Goal: Information Seeking & Learning: Learn about a topic

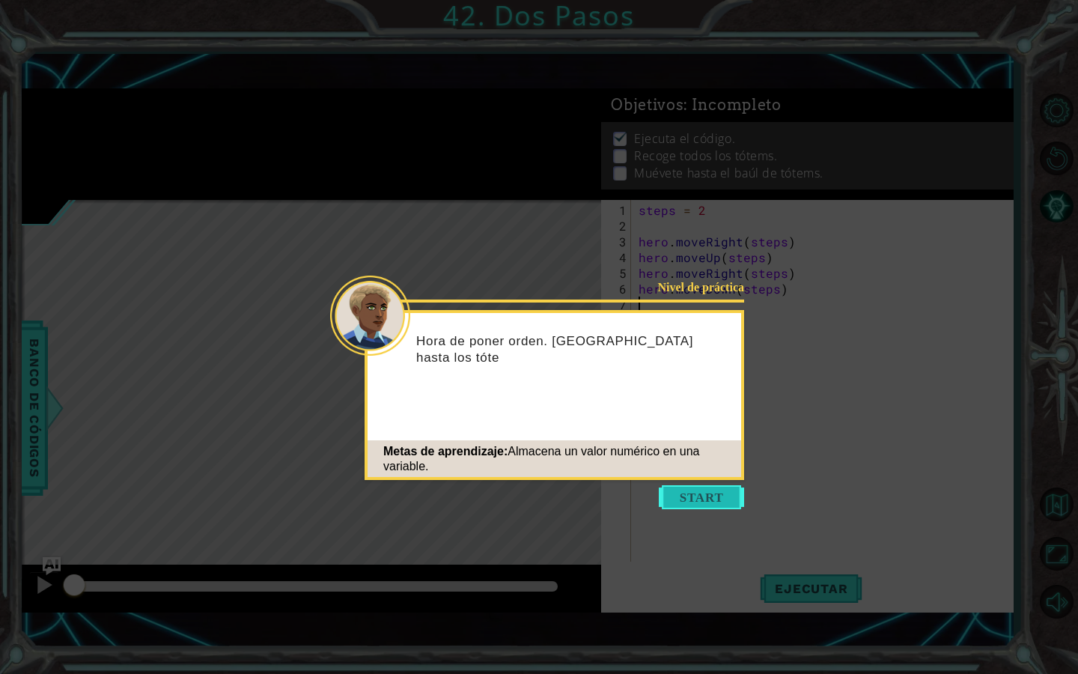
click at [678, 496] on button "Start" at bounding box center [701, 497] width 85 height 24
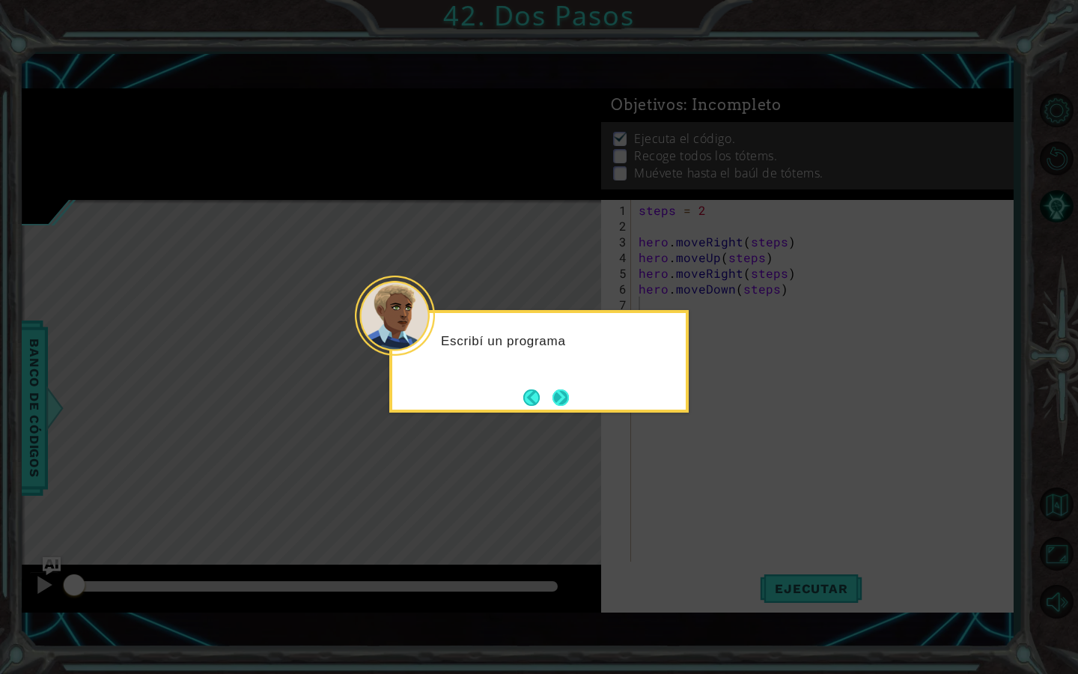
click at [565, 406] on button "Next" at bounding box center [561, 397] width 16 height 16
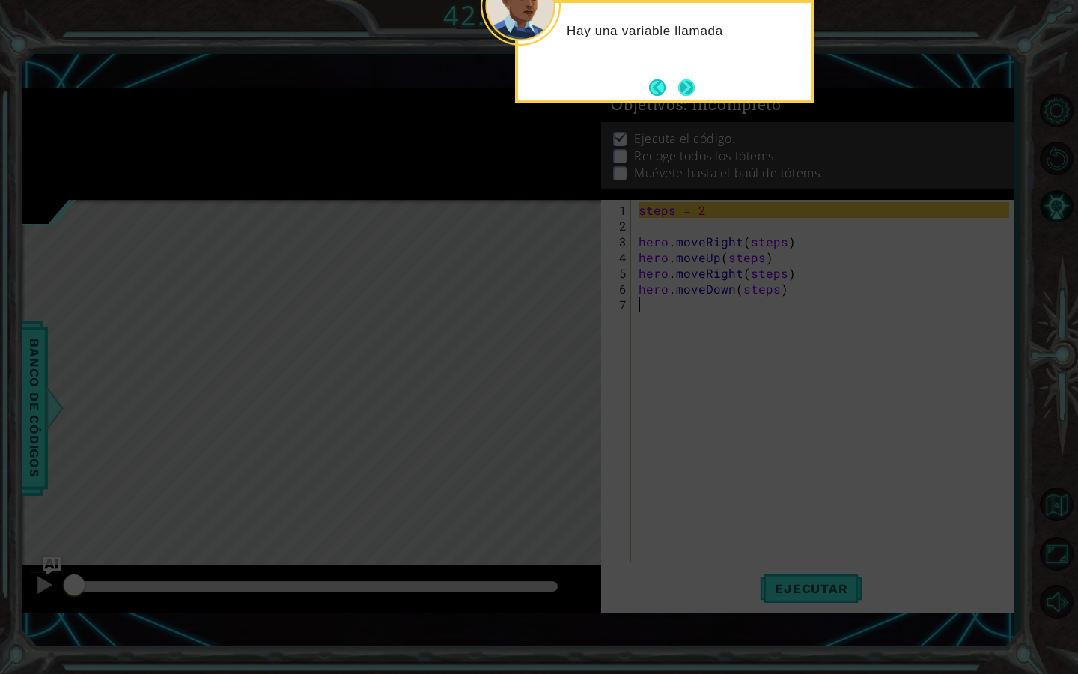
click at [685, 89] on button "Next" at bounding box center [686, 87] width 17 height 17
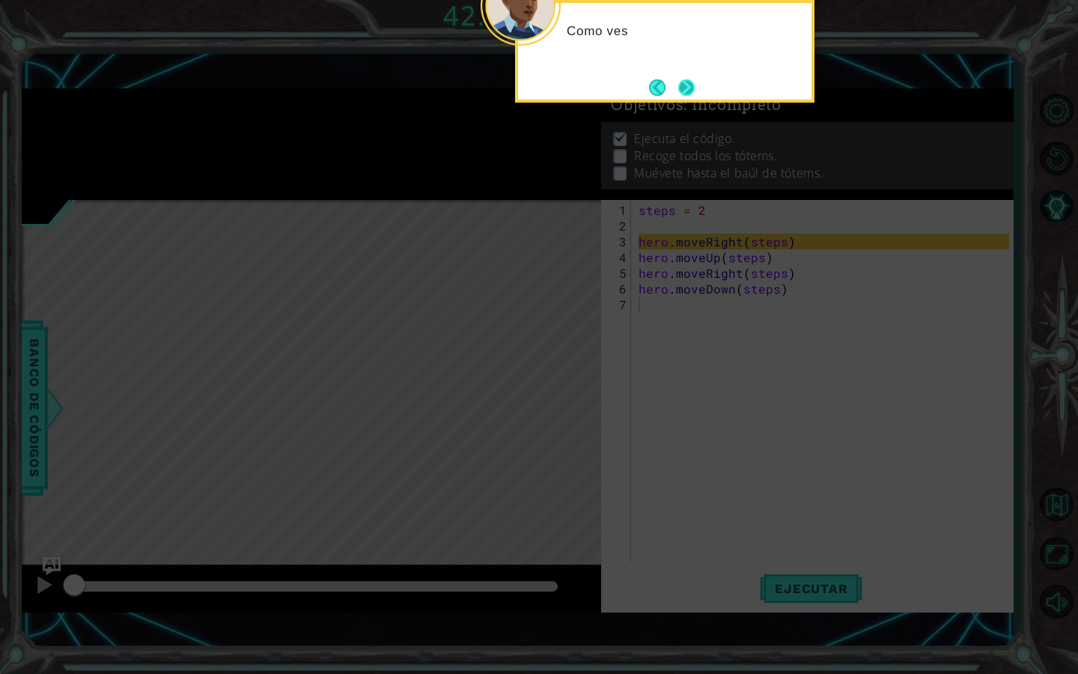
click at [693, 86] on button "Next" at bounding box center [686, 87] width 19 height 19
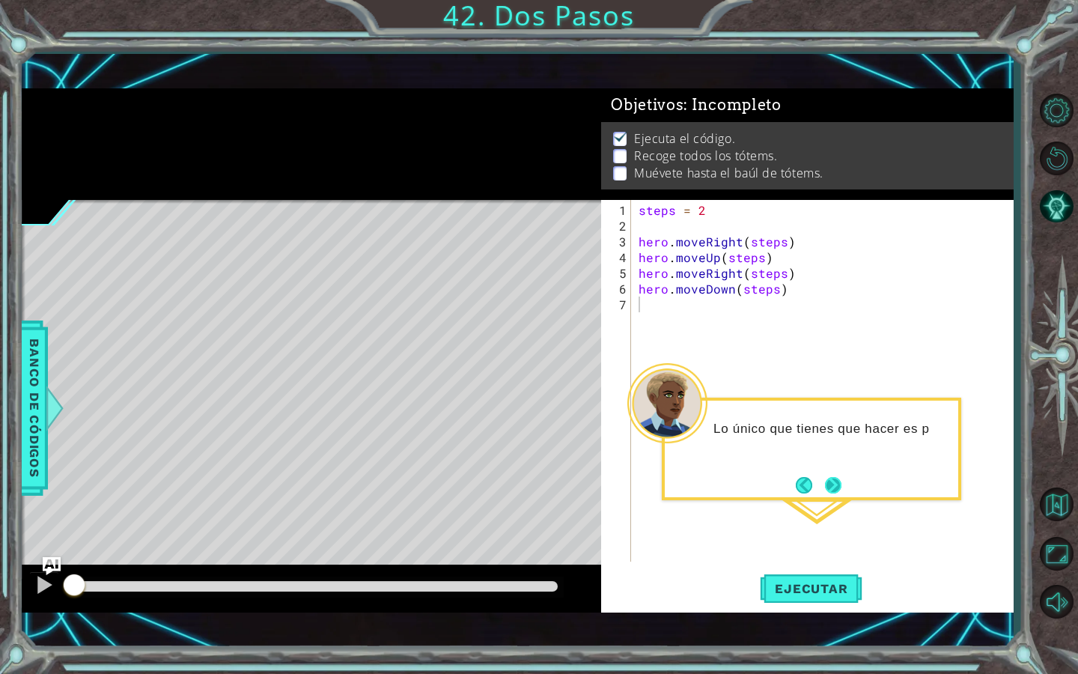
click at [842, 487] on button "Next" at bounding box center [833, 484] width 17 height 17
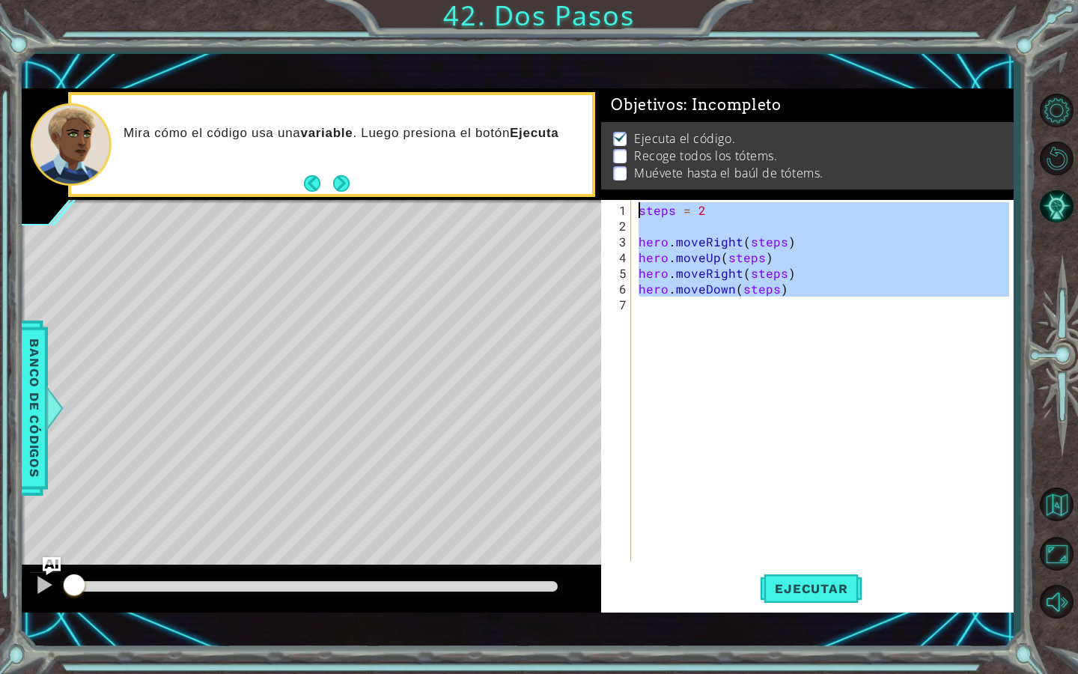
drag, startPoint x: 819, startPoint y: 327, endPoint x: 628, endPoint y: 192, distance: 234.8
click at [628, 192] on div "Objetivos : Incompleto Ejecuta el código. Recoge todos los tótems. Muévete hast…" at bounding box center [807, 349] width 412 height 523
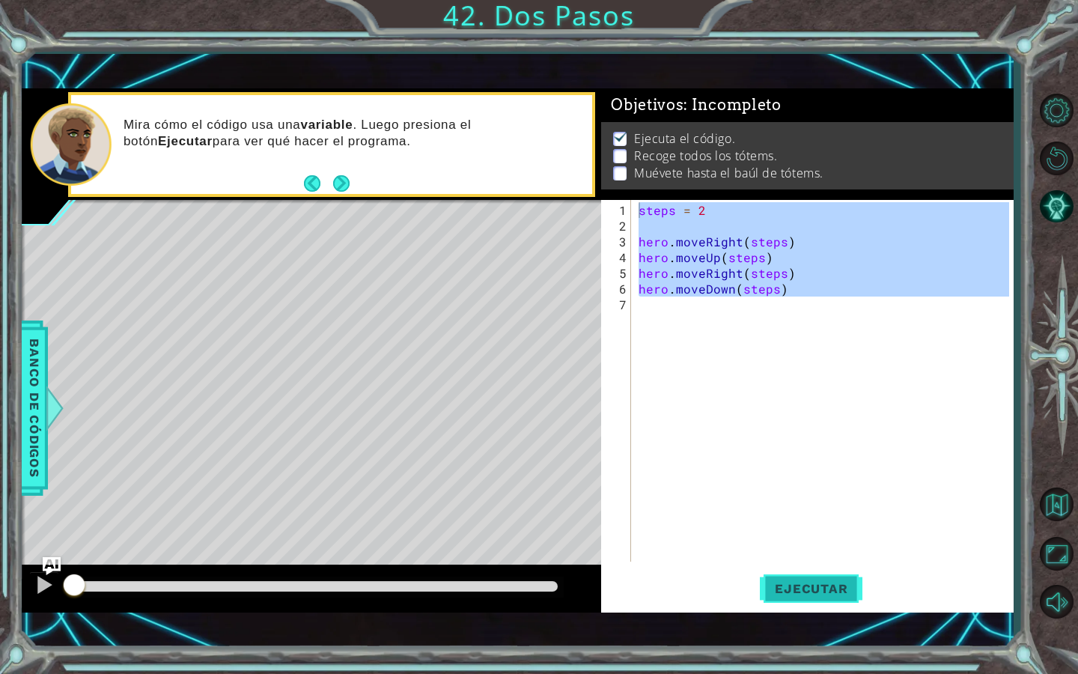
click at [805, 589] on span "Ejecutar" at bounding box center [811, 588] width 103 height 15
type textarea "steps = 2"
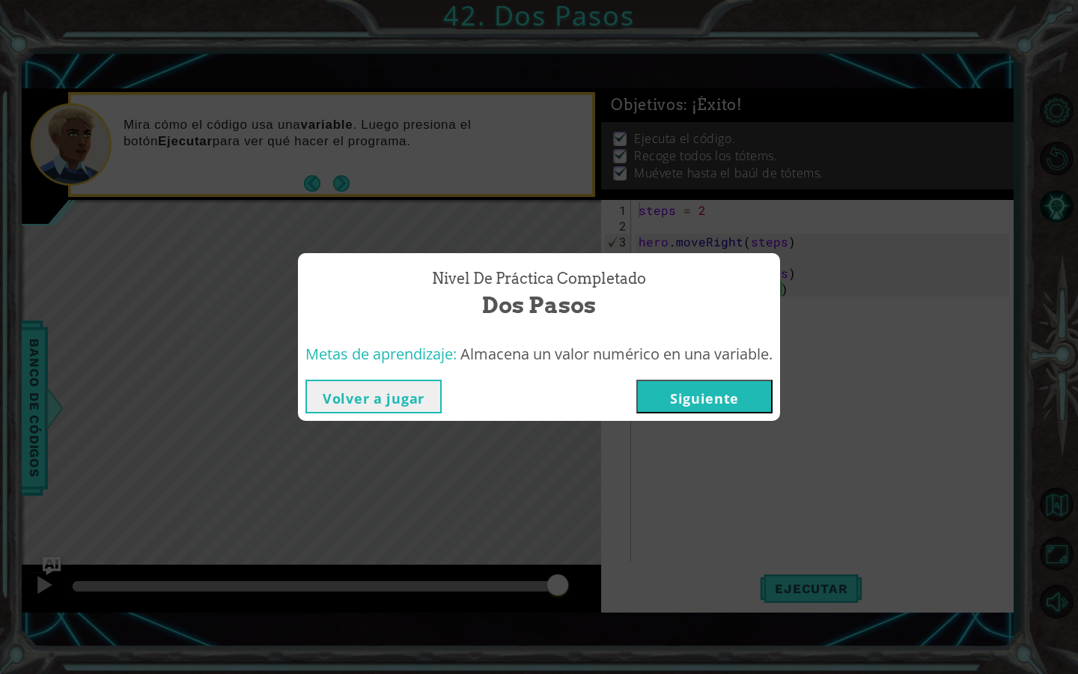
click at [389, 407] on button "Volver a jugar" at bounding box center [374, 397] width 136 height 34
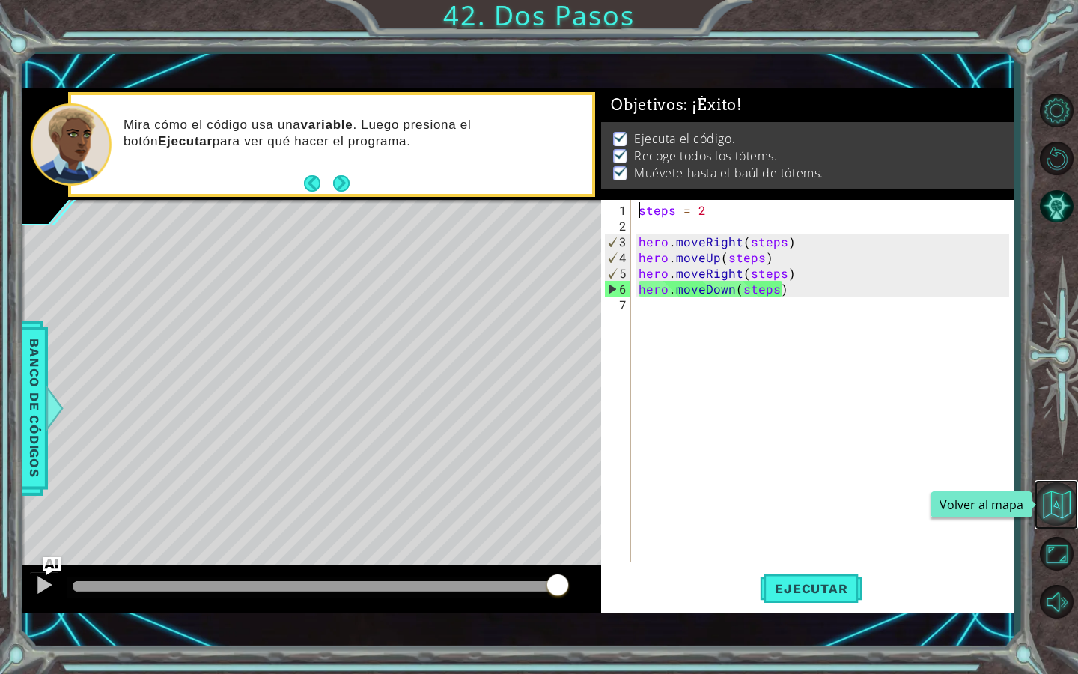
click at [1063, 514] on button "Volver al mapa" at bounding box center [1056, 503] width 43 height 43
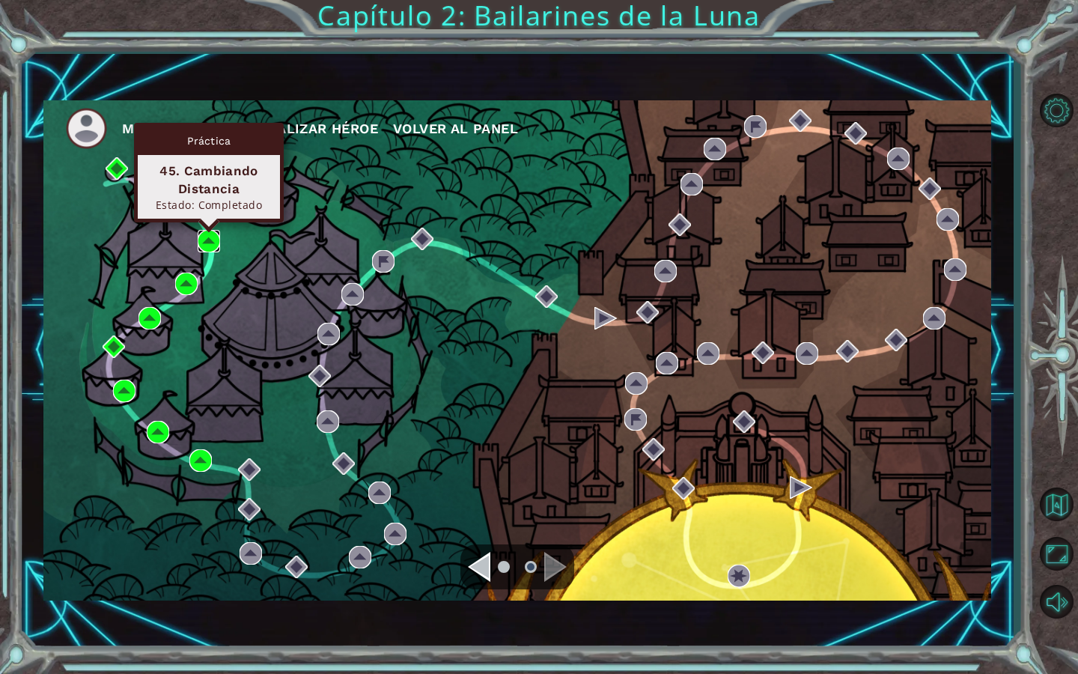
click at [208, 237] on img at bounding box center [209, 241] width 22 height 22
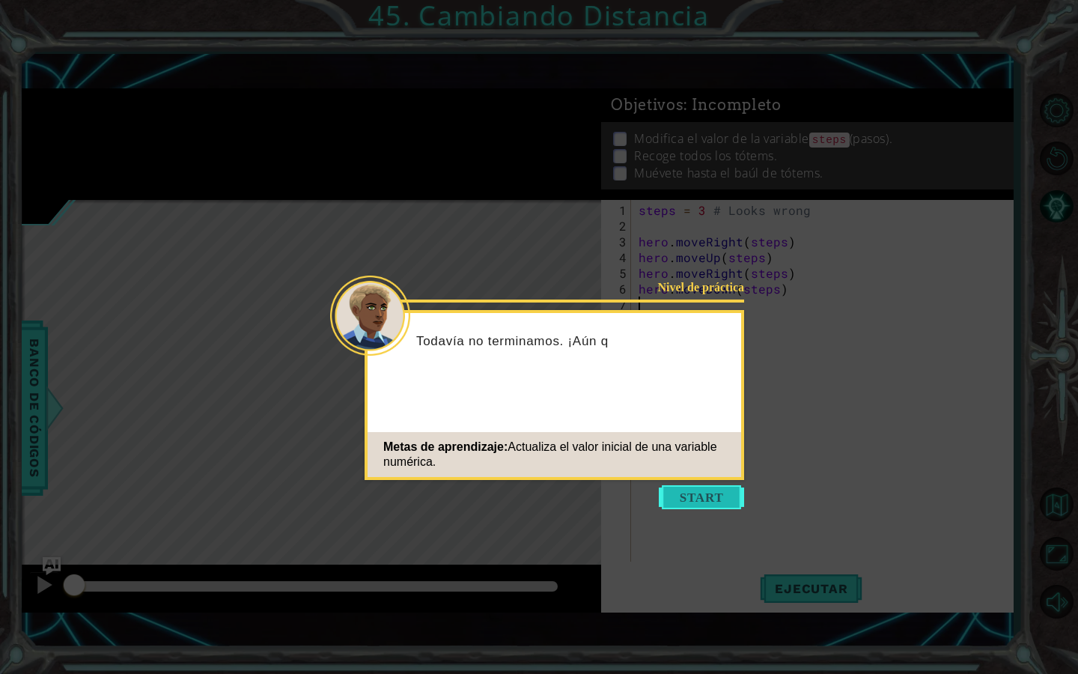
click at [711, 486] on button "Start" at bounding box center [701, 497] width 85 height 24
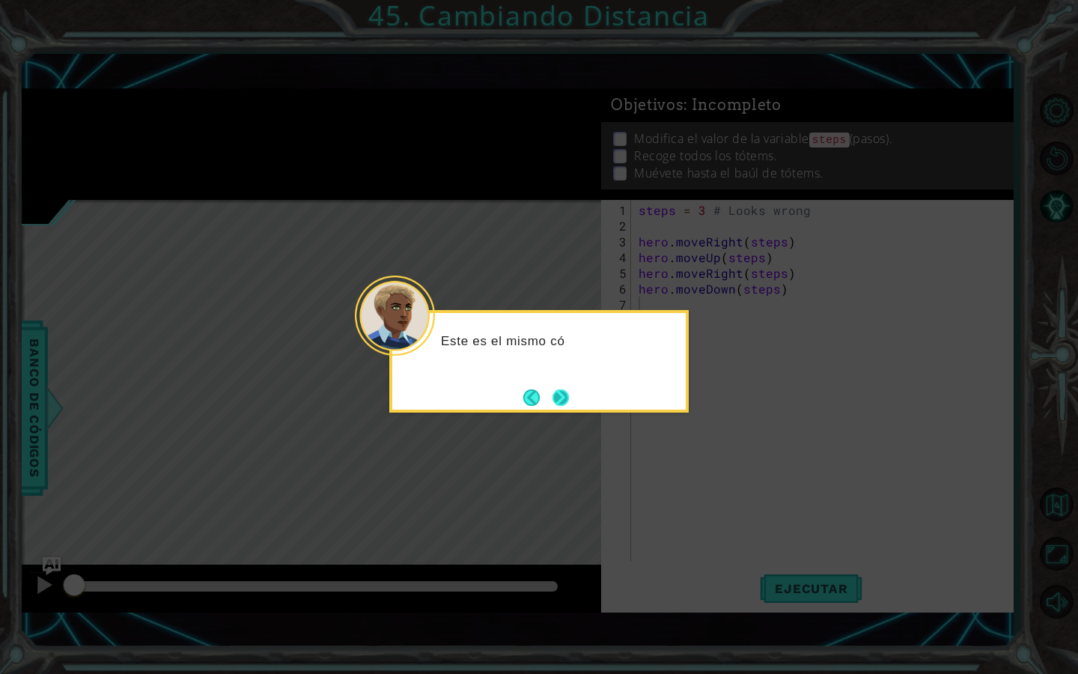
click at [553, 389] on button "Next" at bounding box center [561, 397] width 17 height 17
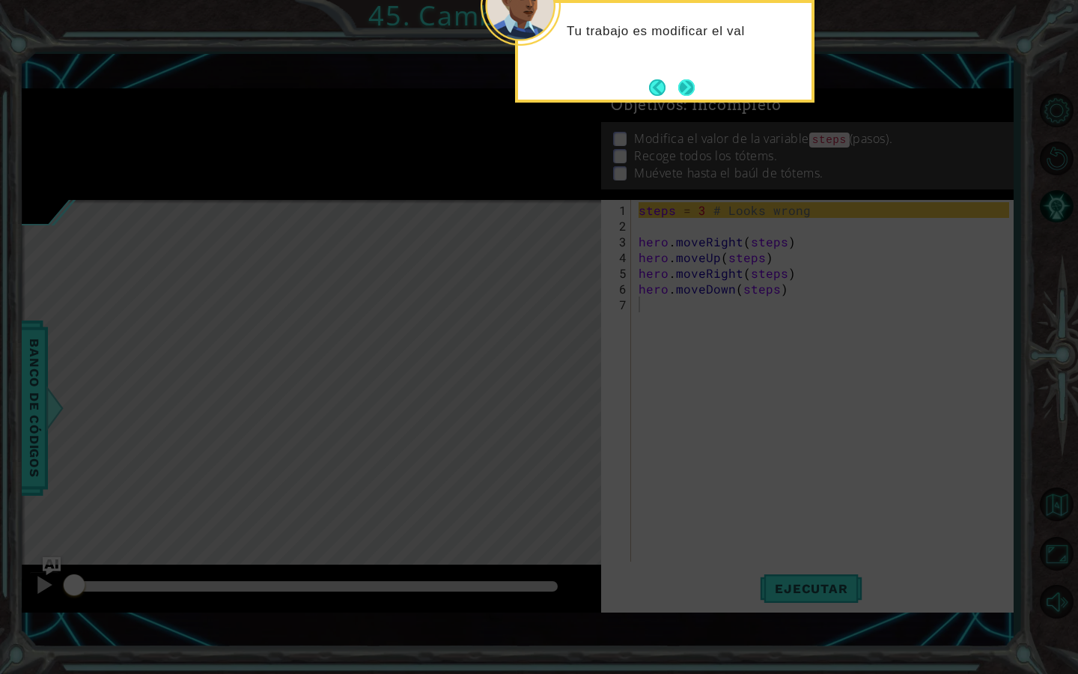
click at [683, 82] on button "Next" at bounding box center [686, 87] width 17 height 17
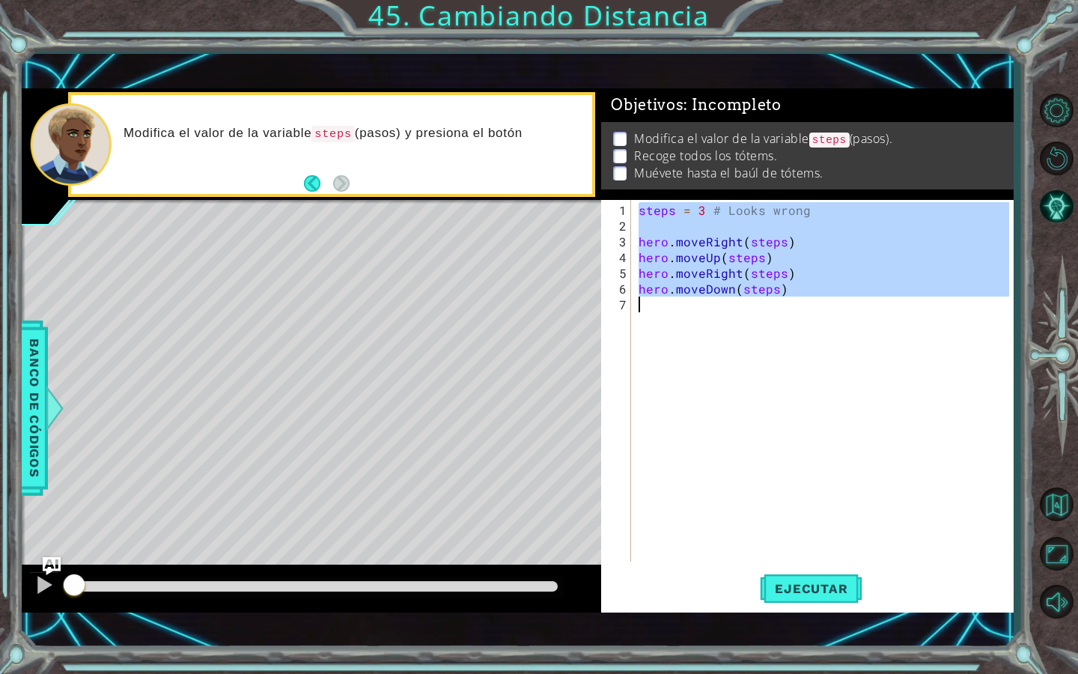
drag, startPoint x: 636, startPoint y: 201, endPoint x: 748, endPoint y: 308, distance: 154.7
click at [748, 308] on div "steps = 3 # Looks wrong hero . moveRight ( steps ) hero . moveUp ( steps ) hero…" at bounding box center [823, 381] width 374 height 362
type textarea "hero.moveDown(steps)"
click at [792, 594] on span "Ejecutar" at bounding box center [811, 588] width 103 height 15
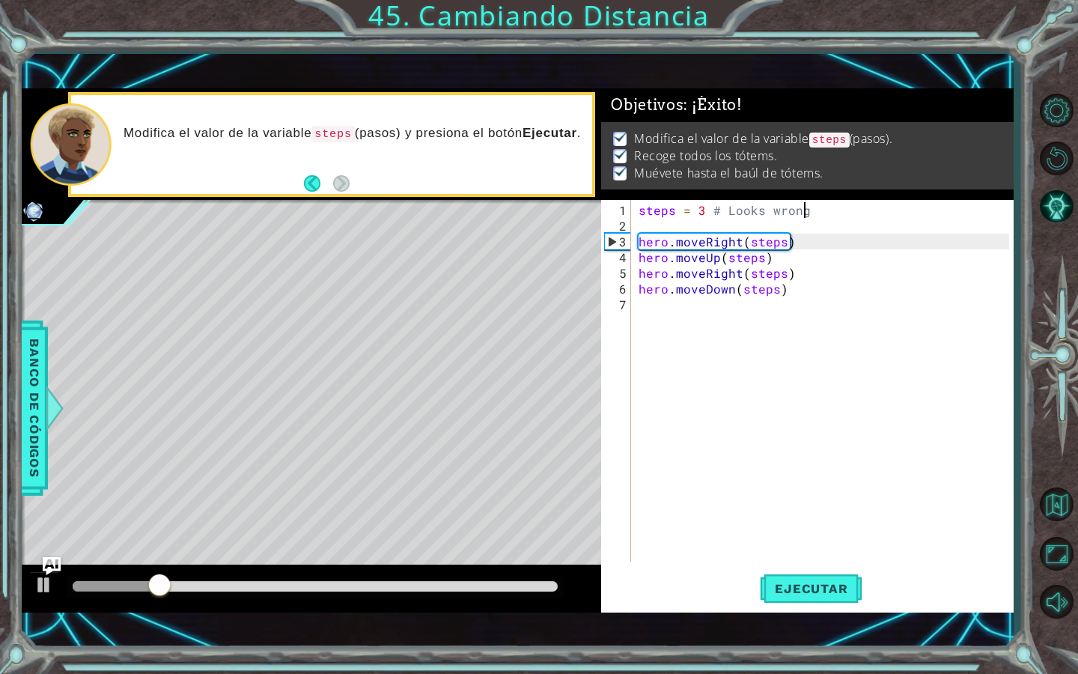
click at [801, 208] on div "steps = 3 # Looks wrong hero . moveRight ( steps ) hero . moveUp ( steps ) hero…" at bounding box center [826, 398] width 381 height 393
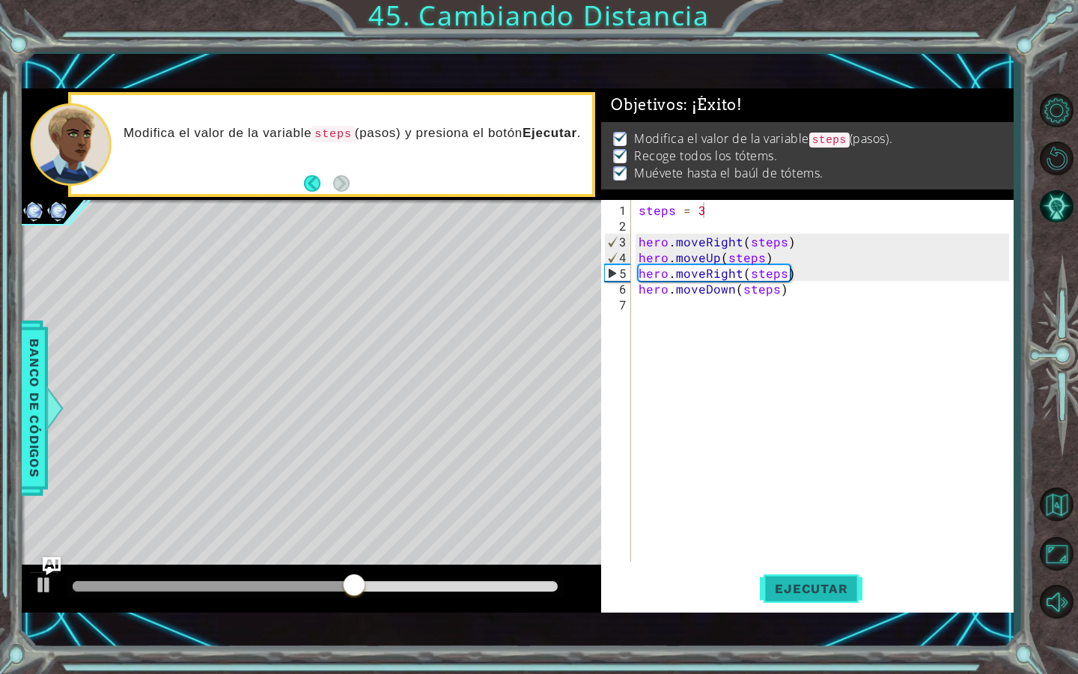
click at [781, 569] on button "Ejecutar" at bounding box center [811, 588] width 103 height 41
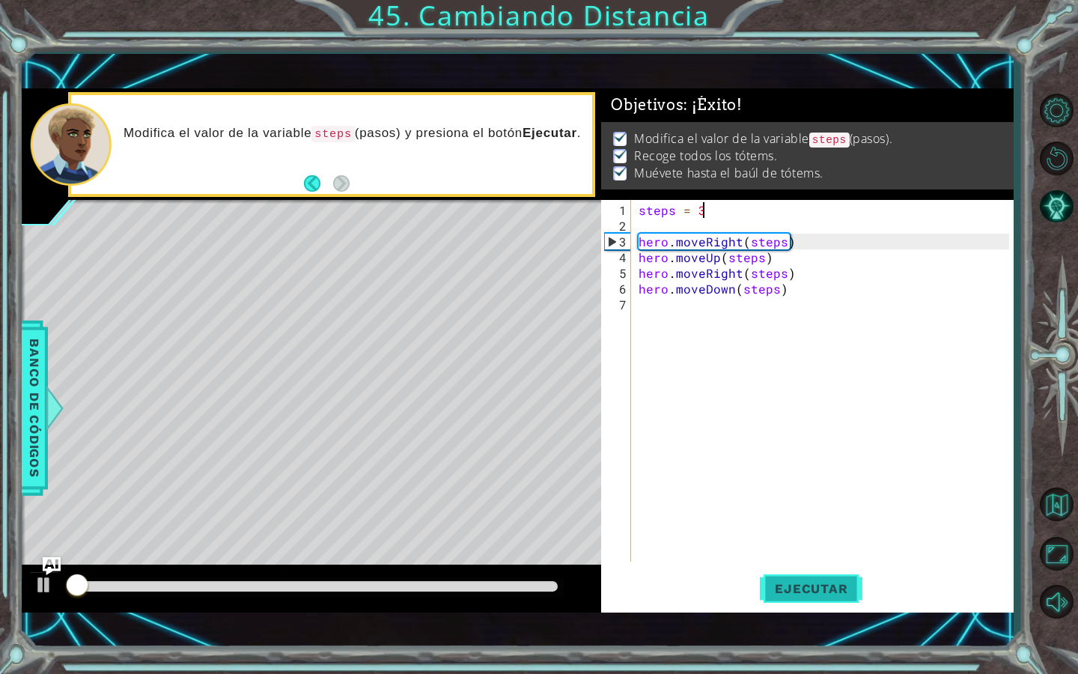
click at [781, 574] on button "Ejecutar" at bounding box center [811, 588] width 103 height 41
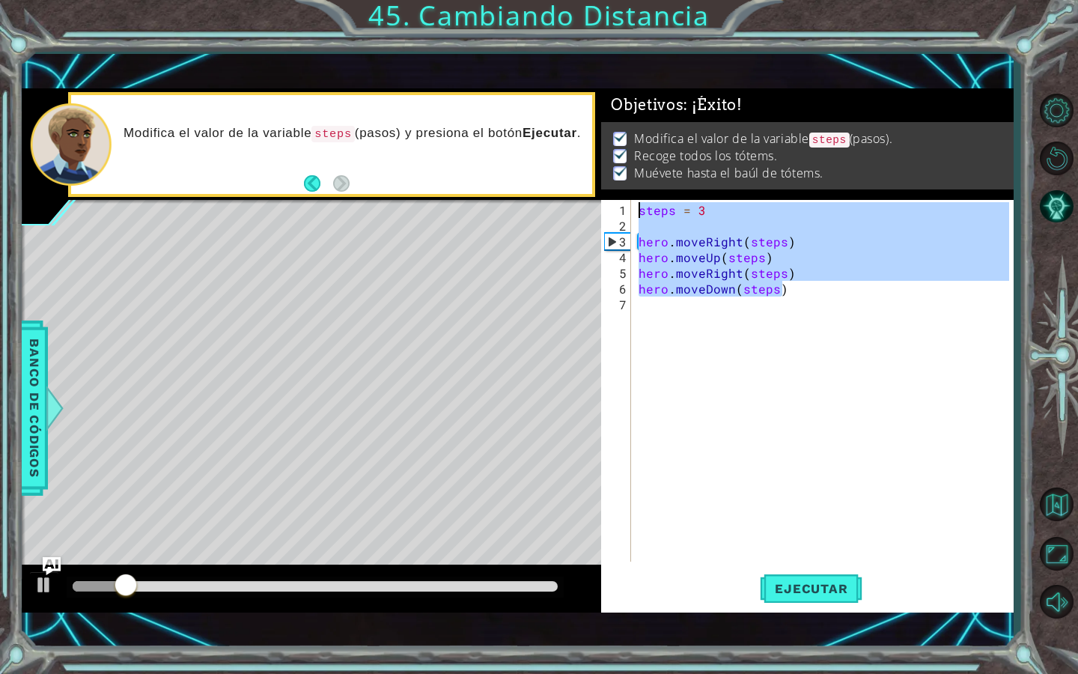
drag, startPoint x: 809, startPoint y: 291, endPoint x: 574, endPoint y: 180, distance: 259.9
click at [574, 180] on div "1 ההההההההההההההההההההההההההההההההההההההההההההההההההההההההההההההההההההההההההההה…" at bounding box center [518, 349] width 992 height 523
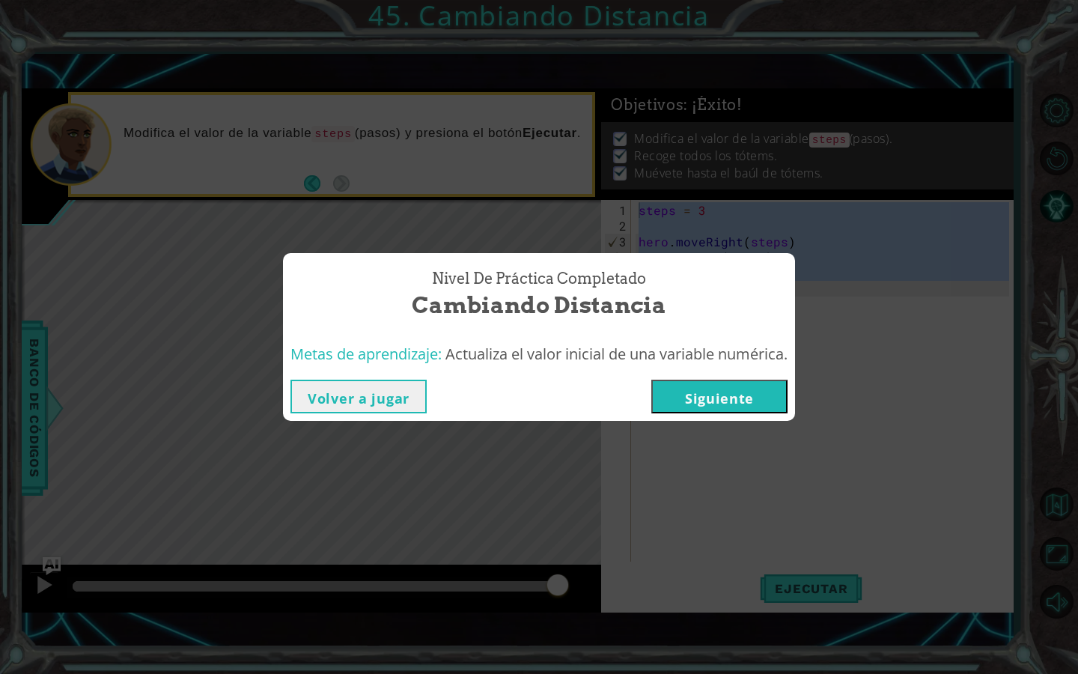
click at [370, 396] on button "Volver a jugar" at bounding box center [359, 397] width 136 height 34
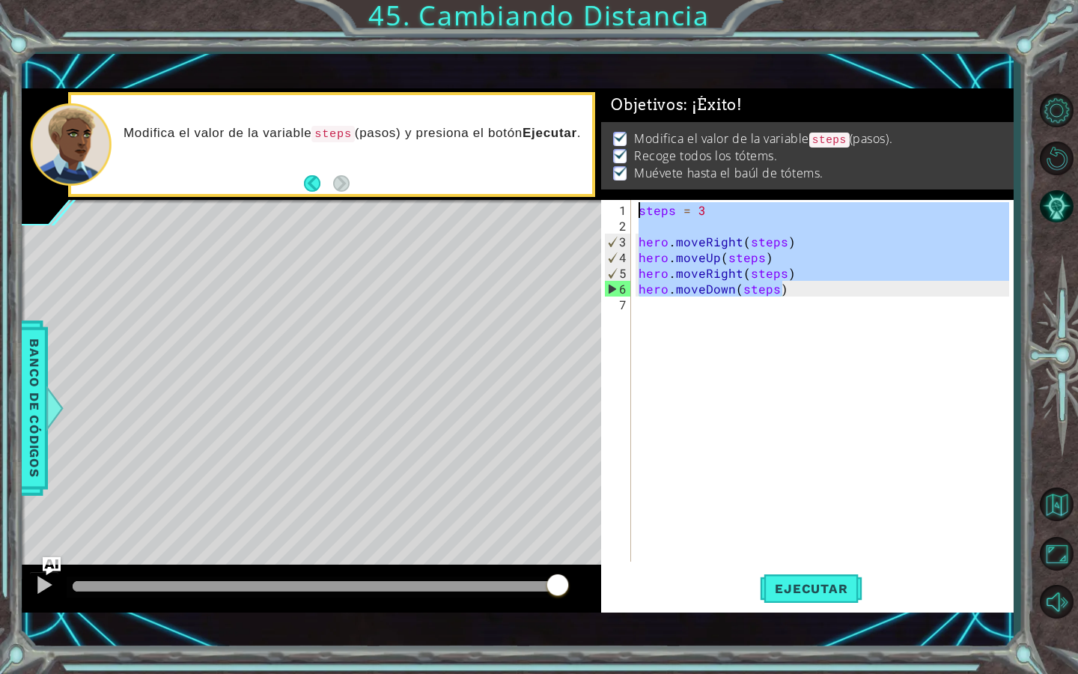
type textarea "steps = 3"
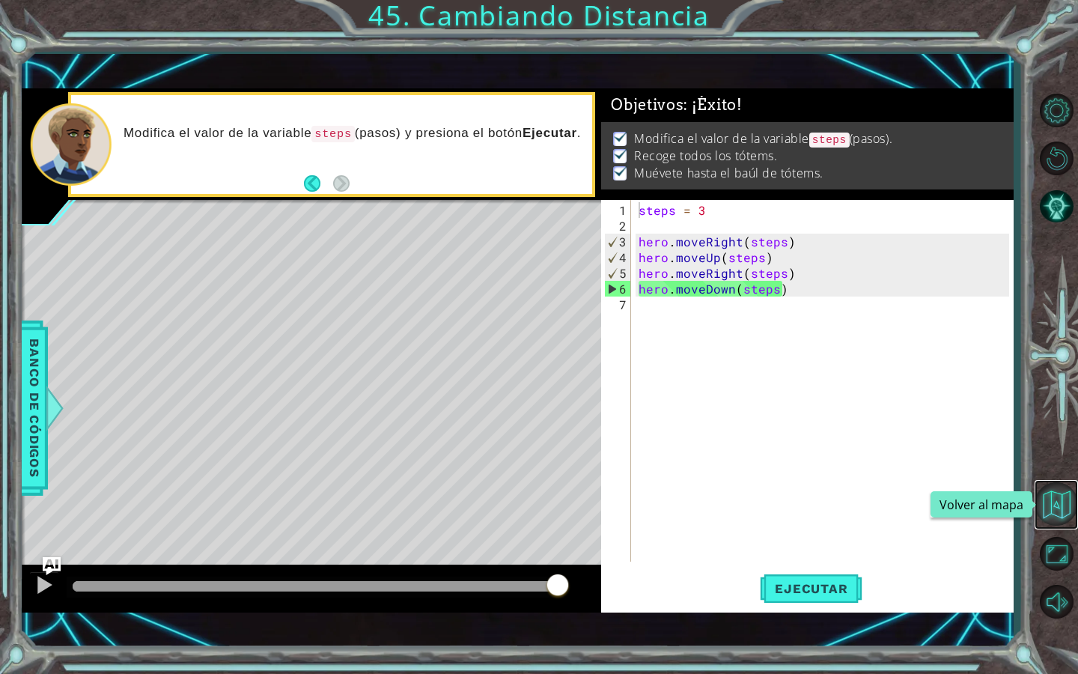
click at [1058, 504] on button "Volver al mapa" at bounding box center [1056, 503] width 43 height 43
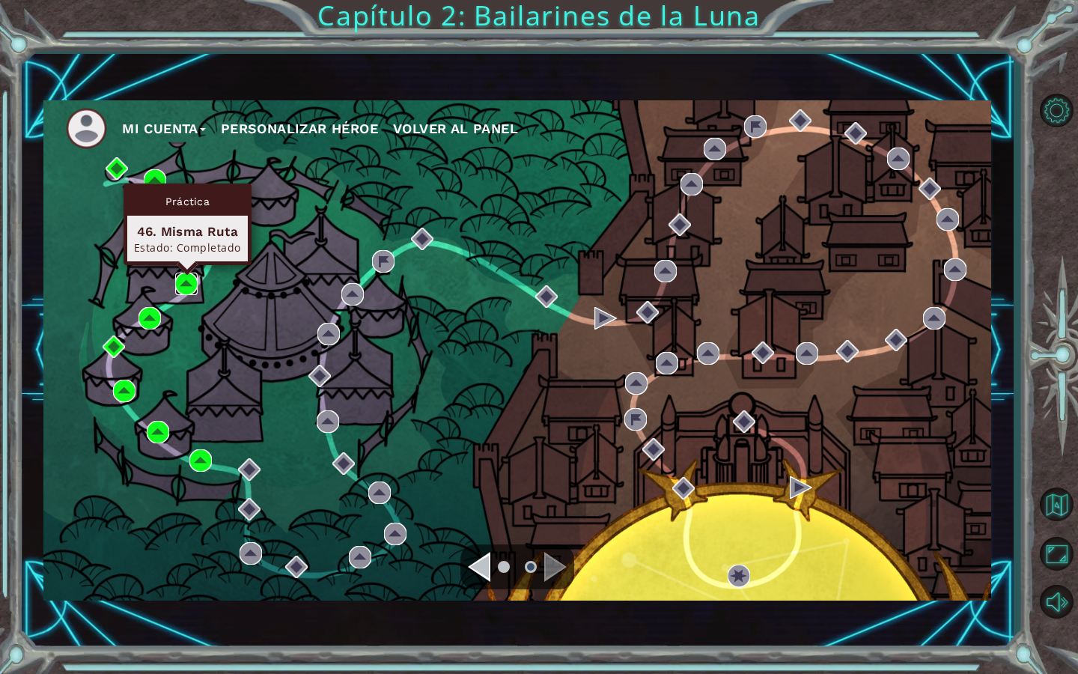
click at [182, 277] on img at bounding box center [186, 284] width 22 height 22
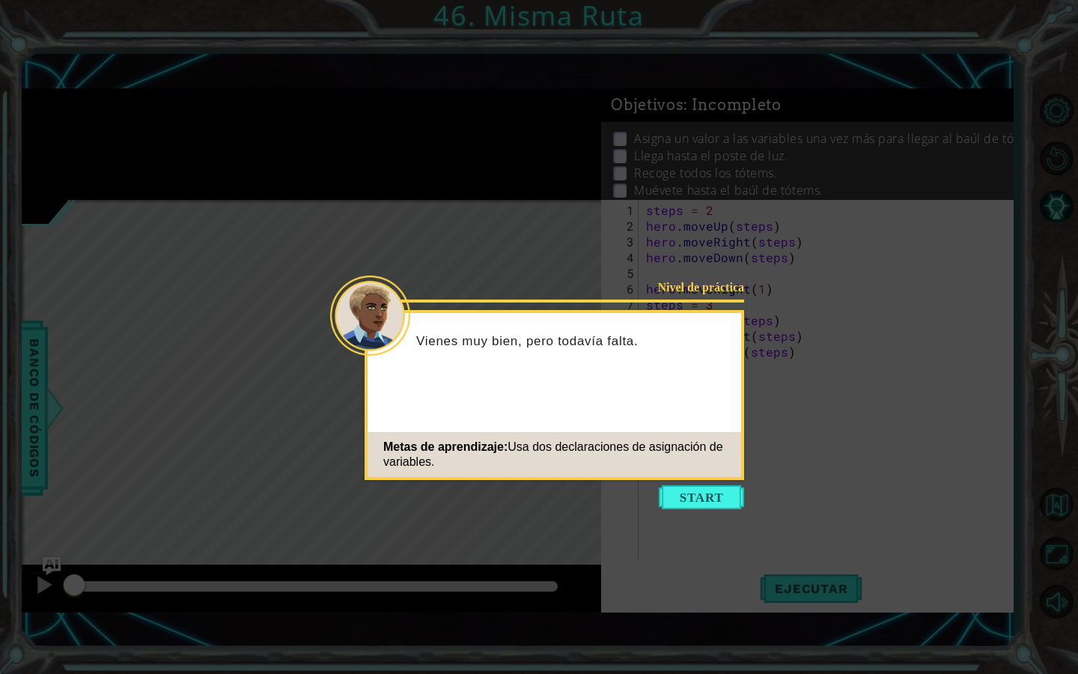
click at [708, 510] on icon at bounding box center [539, 337] width 1078 height 674
click at [696, 486] on button "Start" at bounding box center [701, 497] width 85 height 24
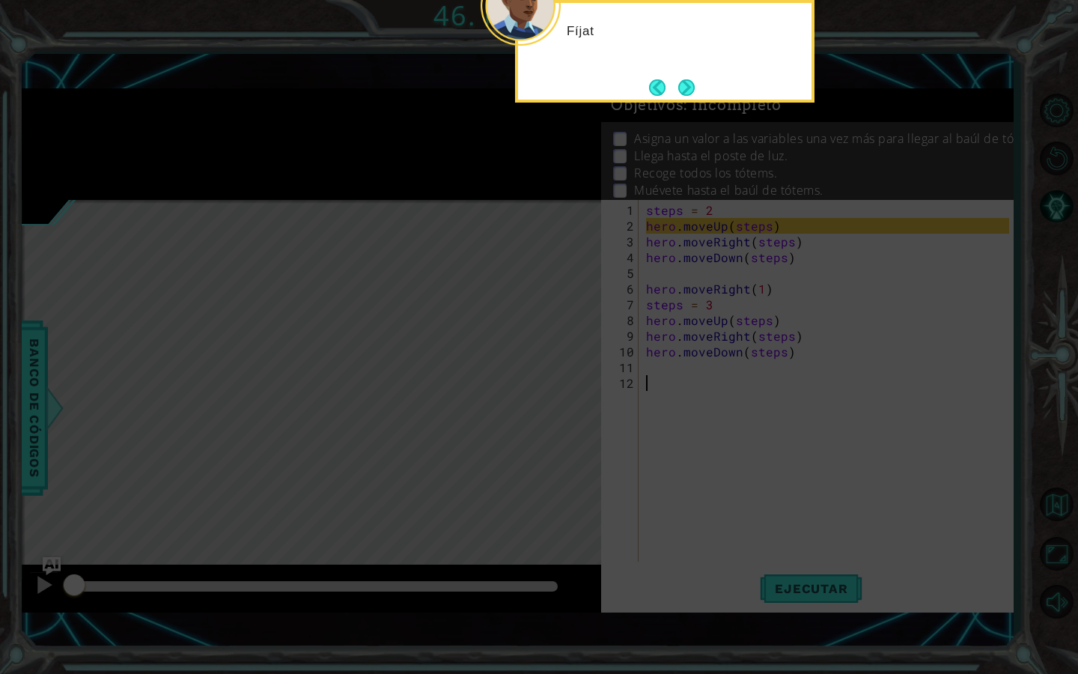
click at [715, 455] on icon at bounding box center [539, 149] width 1078 height 1050
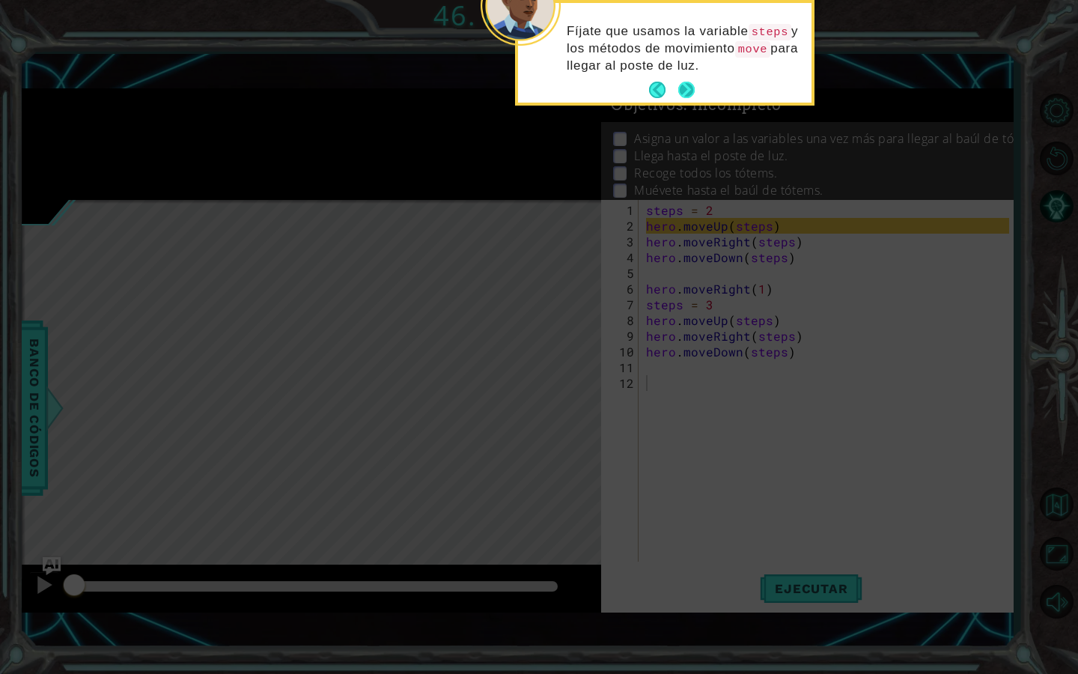
click at [689, 88] on button "Next" at bounding box center [686, 90] width 16 height 16
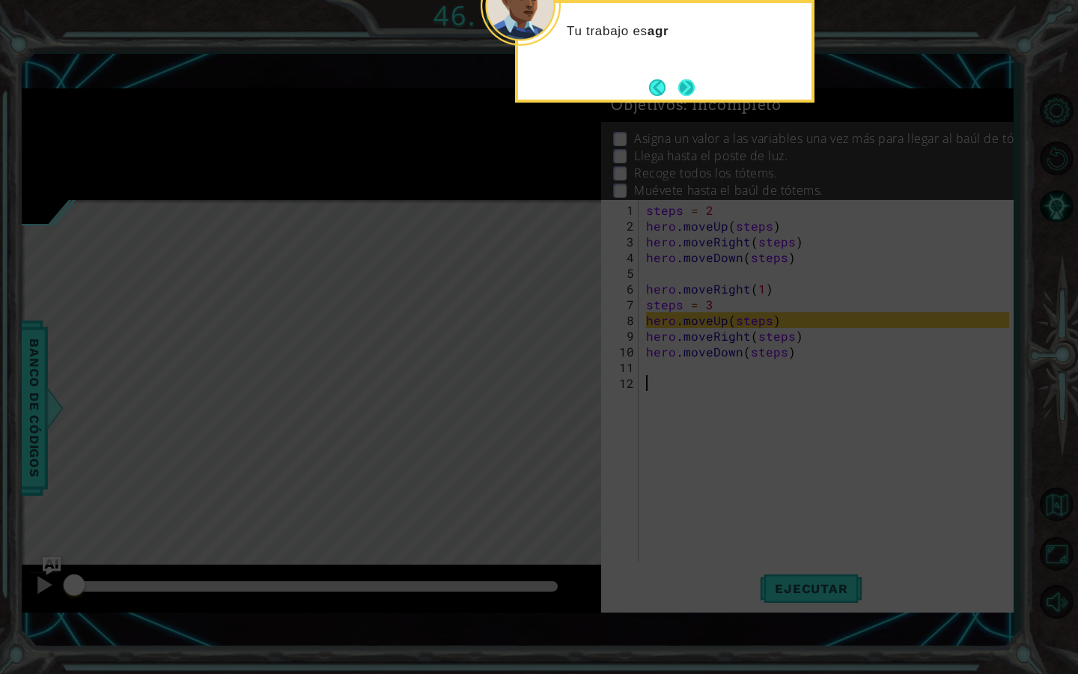
click at [685, 82] on button "Next" at bounding box center [686, 87] width 17 height 17
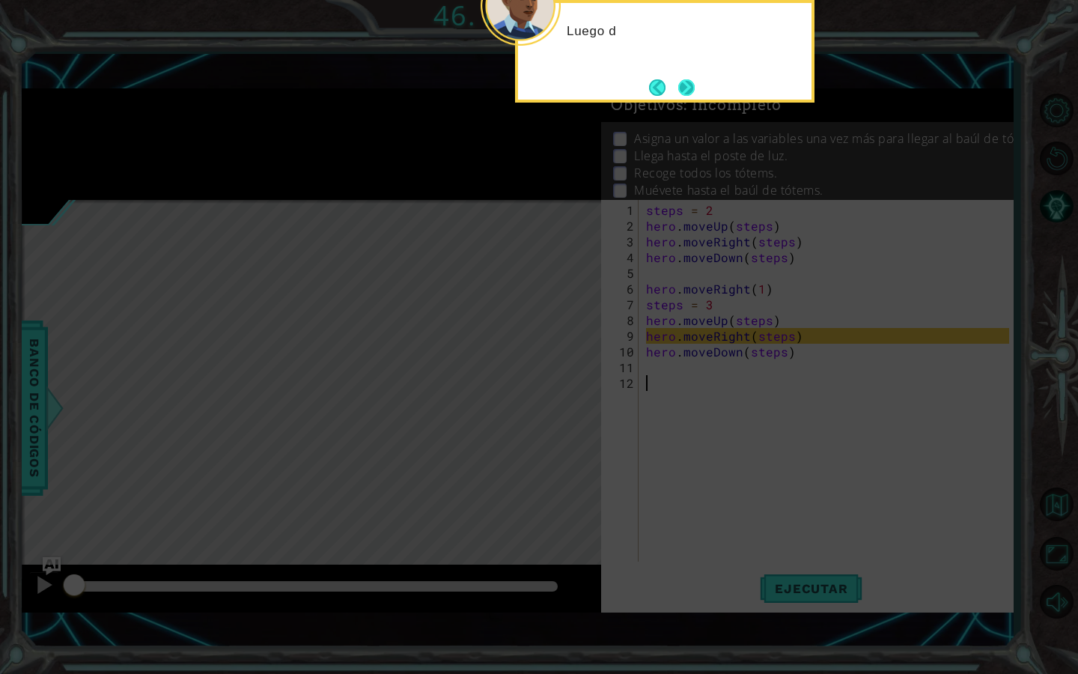
click at [684, 90] on button "Next" at bounding box center [686, 87] width 17 height 17
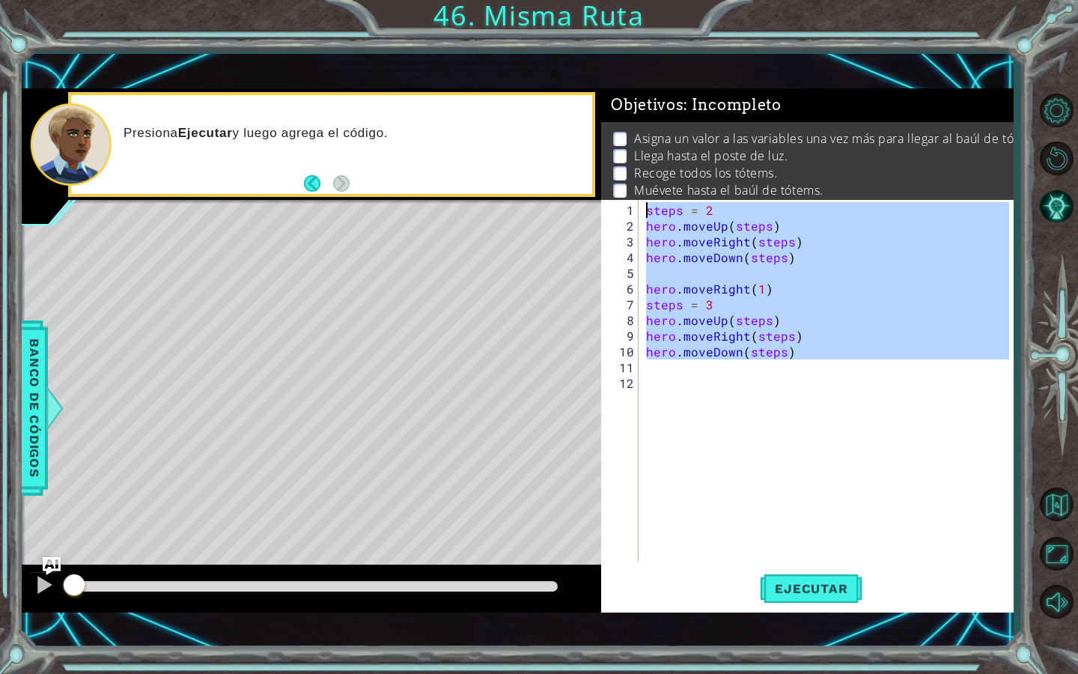
drag, startPoint x: 814, startPoint y: 365, endPoint x: 614, endPoint y: 151, distance: 293.0
click at [614, 151] on div "Objetivos : Incompleto Asigna un valor a las variables una vez más para llegar …" at bounding box center [807, 349] width 412 height 523
click at [786, 575] on button "Ejecutar" at bounding box center [811, 588] width 103 height 41
type textarea "steps = 2"
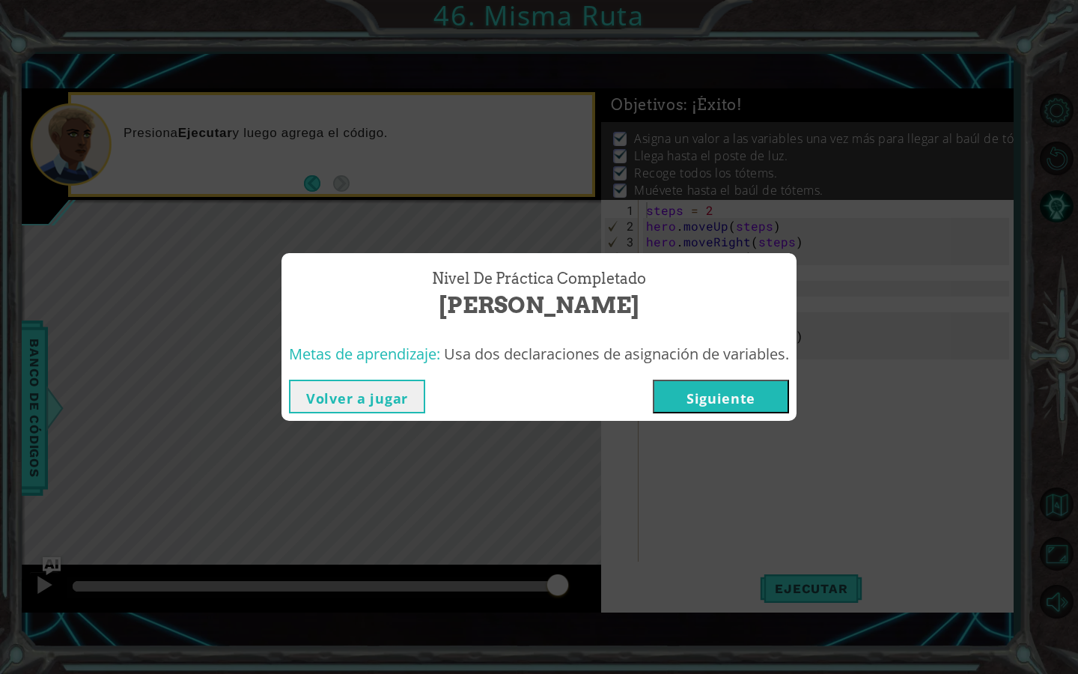
click at [331, 417] on div "Volver a jugar [GEOGRAPHIC_DATA]" at bounding box center [539, 396] width 515 height 49
click at [323, 396] on button "Volver a jugar" at bounding box center [357, 397] width 136 height 34
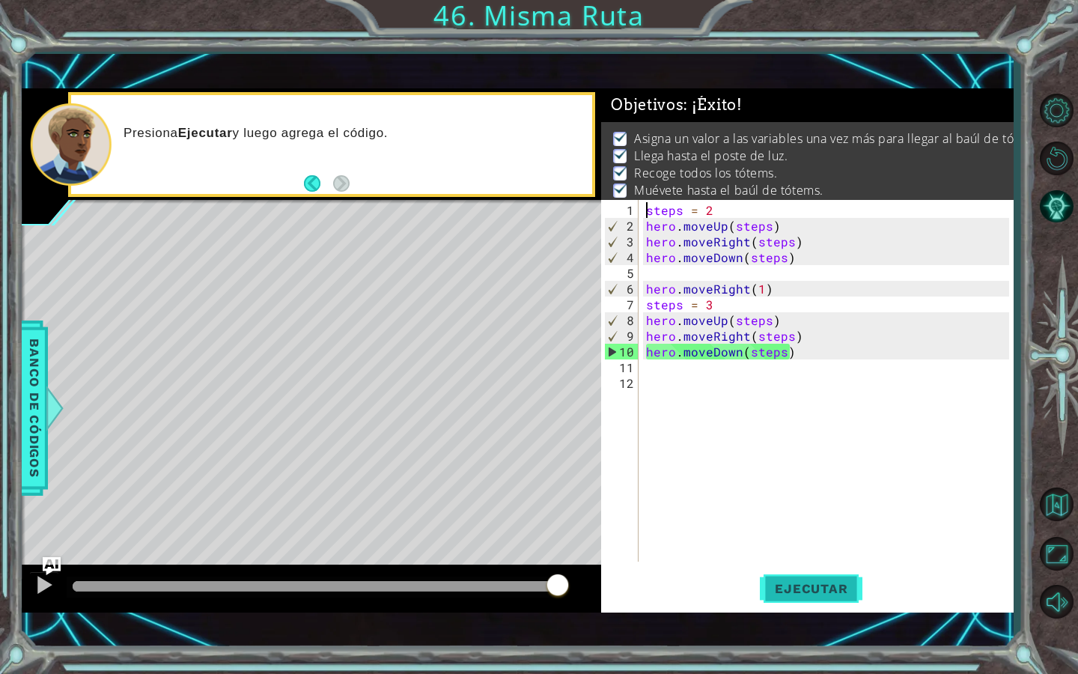
click at [806, 589] on span "Ejecutar" at bounding box center [811, 588] width 103 height 15
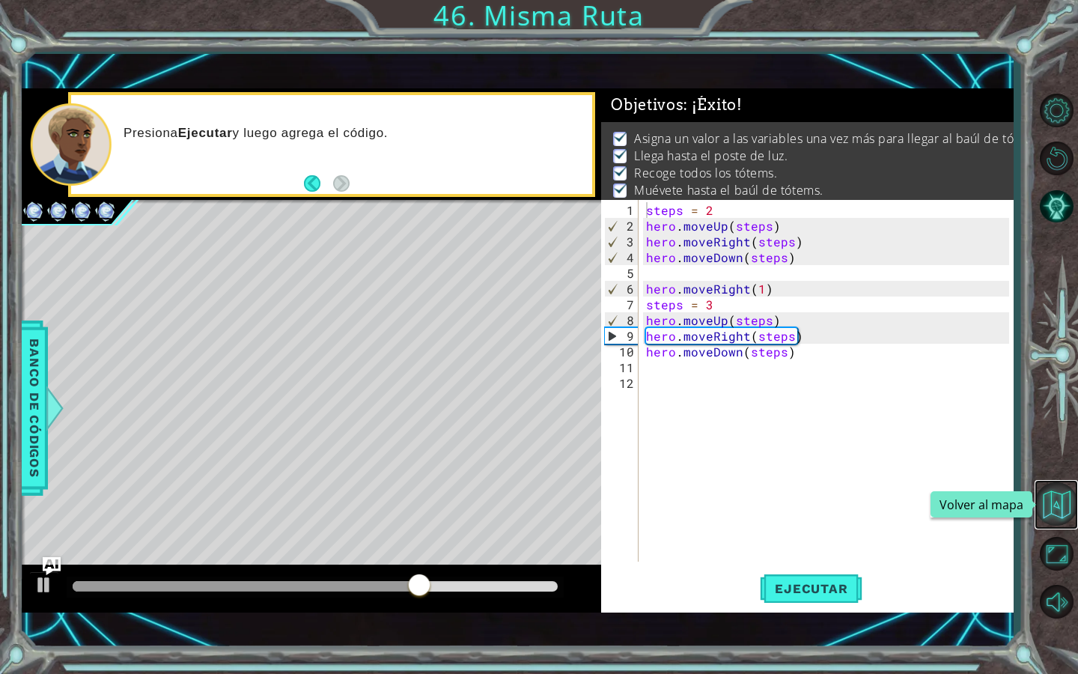
click at [1065, 505] on button "Volver al mapa" at bounding box center [1056, 503] width 43 height 43
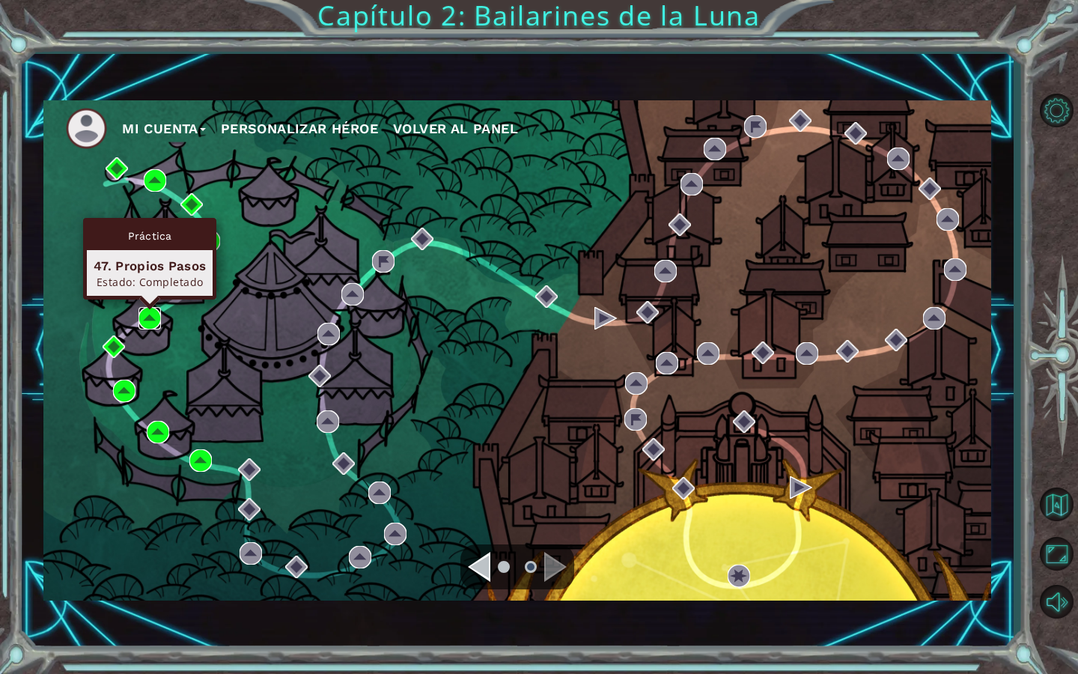
click at [156, 315] on img at bounding box center [150, 318] width 22 height 22
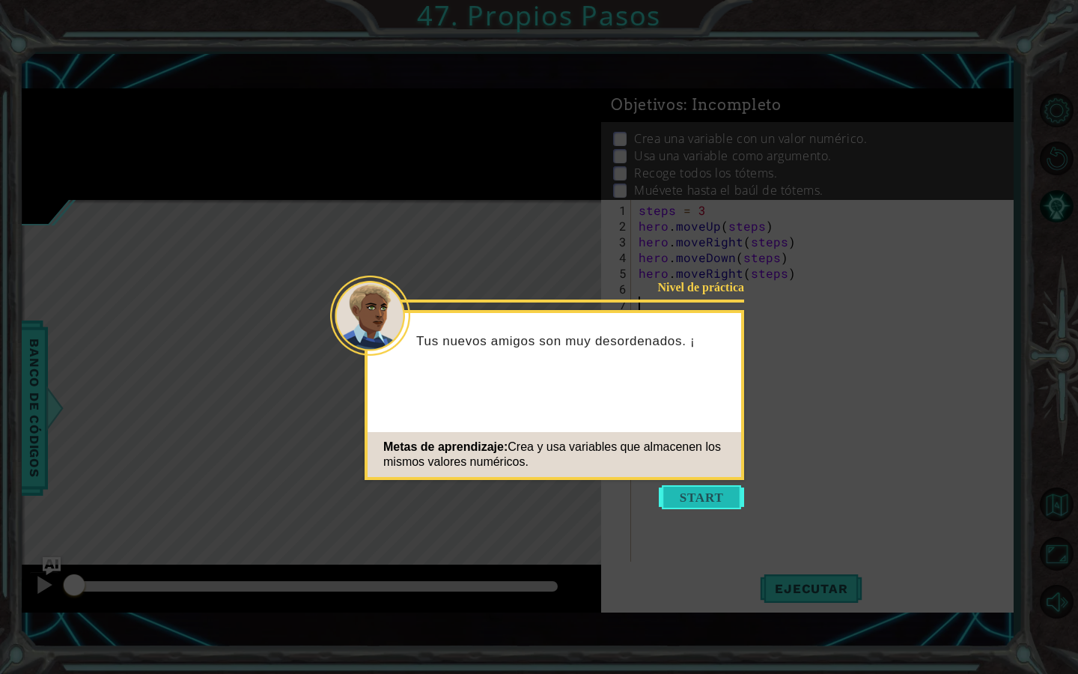
click at [720, 496] on button "Start" at bounding box center [701, 497] width 85 height 24
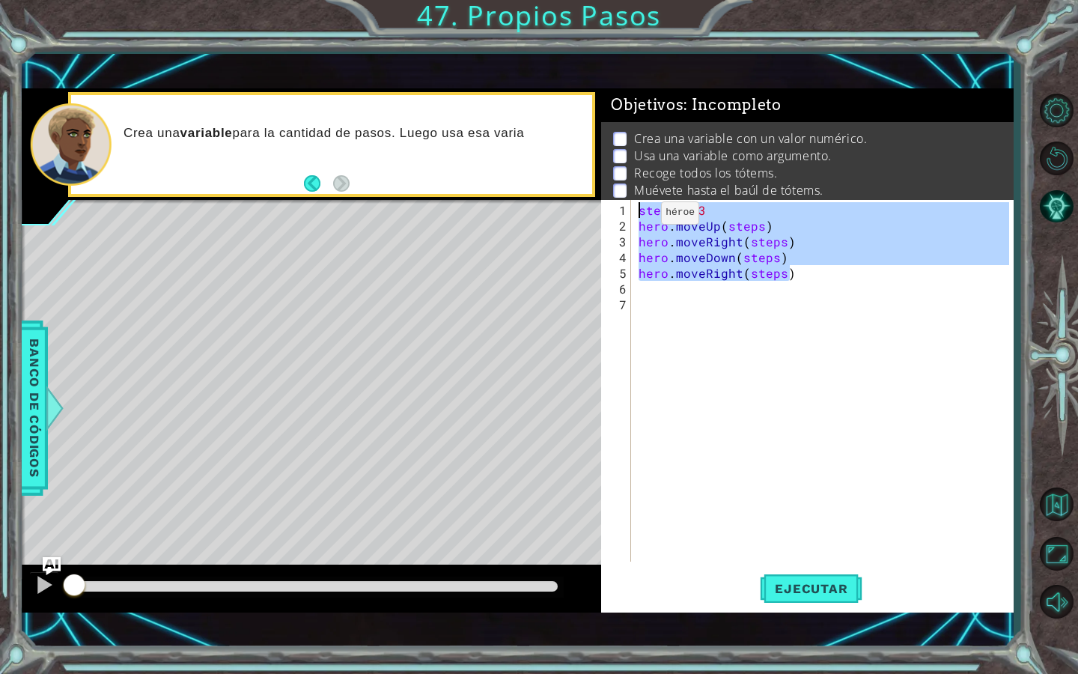
drag, startPoint x: 808, startPoint y: 279, endPoint x: 622, endPoint y: 202, distance: 201.5
click at [622, 202] on div "1 2 3 4 5 6 7 steps = 3 hero . moveUp ( steps ) hero . moveRight ( steps ) hero…" at bounding box center [805, 381] width 408 height 362
type textarea "steps = 3 hero.moveUp(steps)"
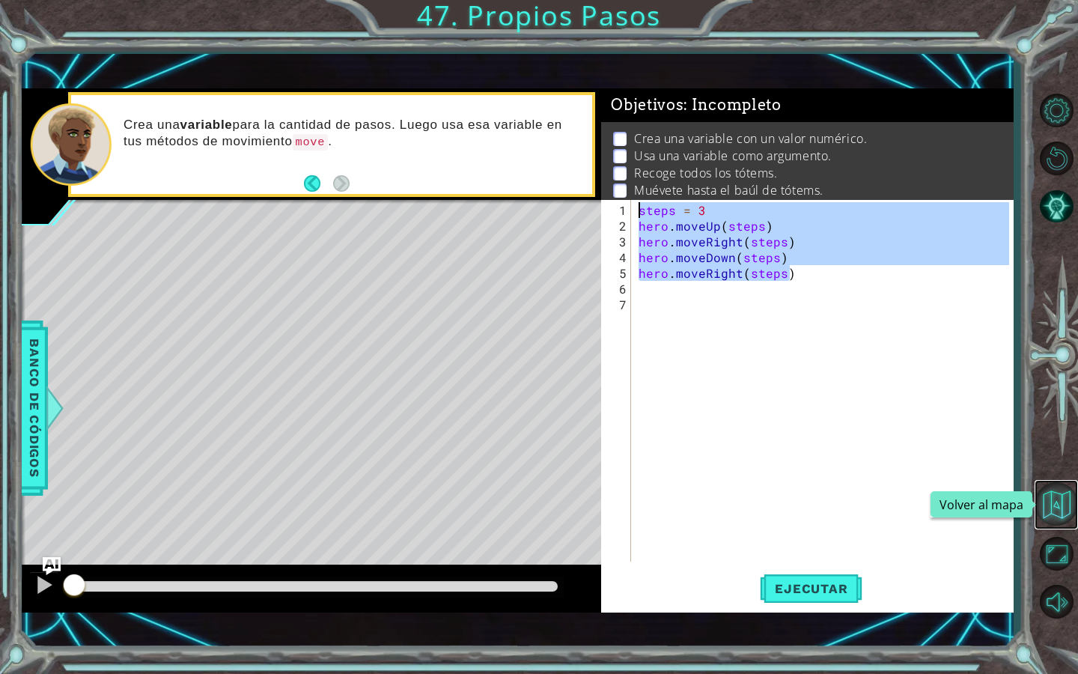
click at [1067, 499] on button "Volver al mapa" at bounding box center [1056, 503] width 43 height 43
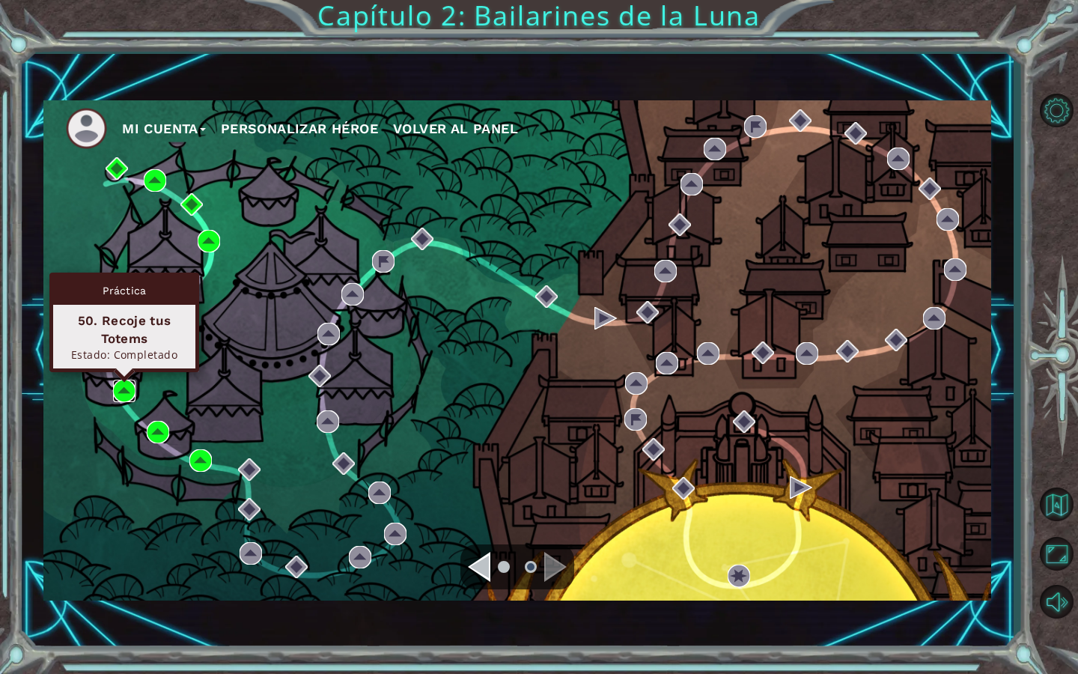
click at [127, 389] on img at bounding box center [124, 391] width 22 height 22
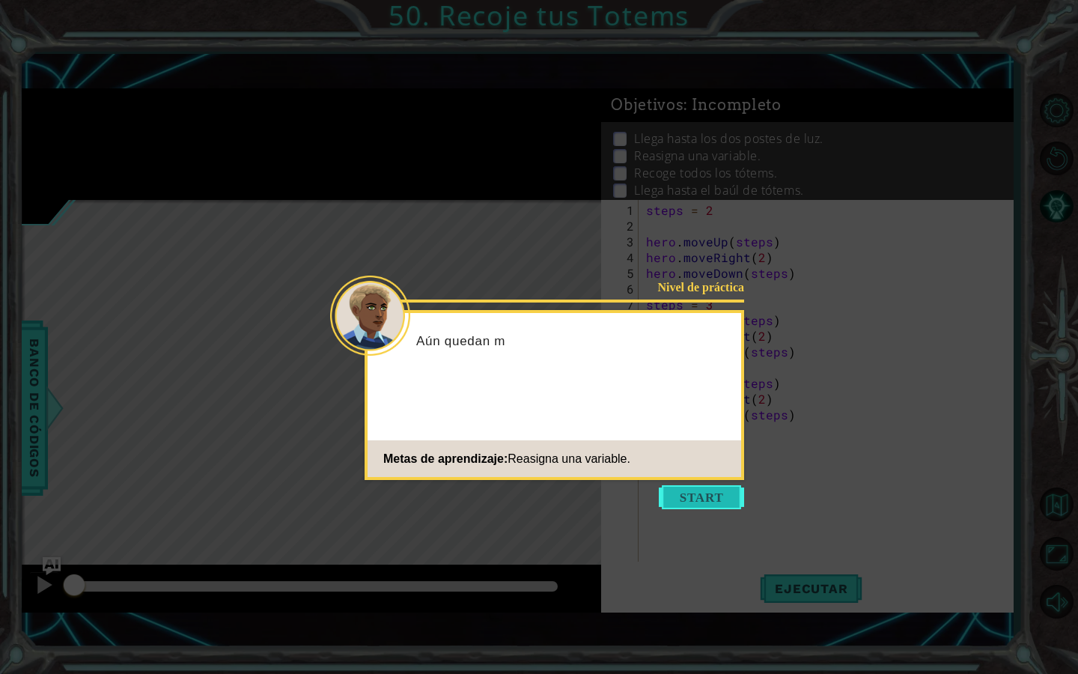
click at [687, 496] on button "Start" at bounding box center [701, 497] width 85 height 24
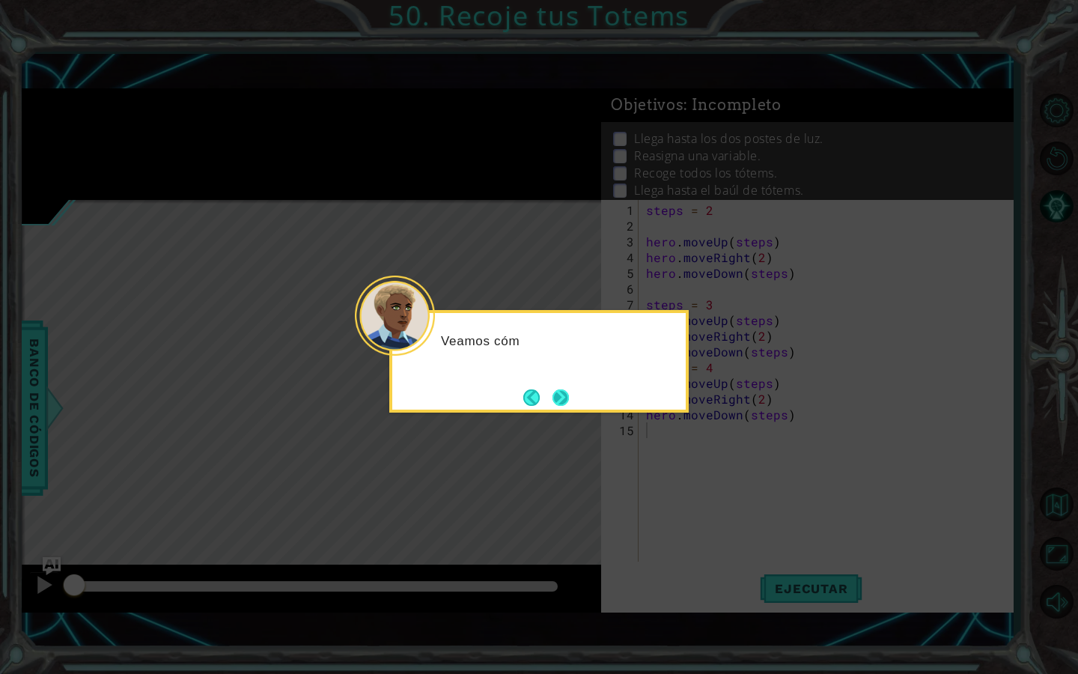
click at [565, 406] on button "Next" at bounding box center [560, 397] width 17 height 17
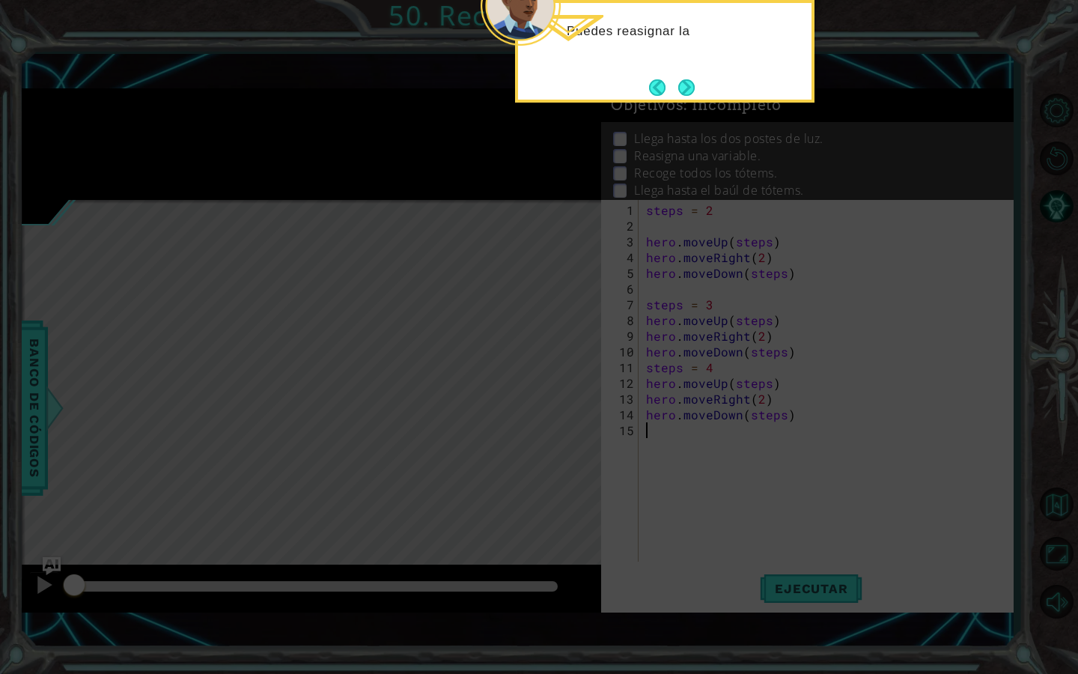
click at [694, 72] on div "Puedes reasignar la" at bounding box center [665, 51] width 300 height 103
click at [688, 81] on button "Next" at bounding box center [686, 87] width 17 height 17
click at [687, 86] on button "Next" at bounding box center [686, 87] width 20 height 20
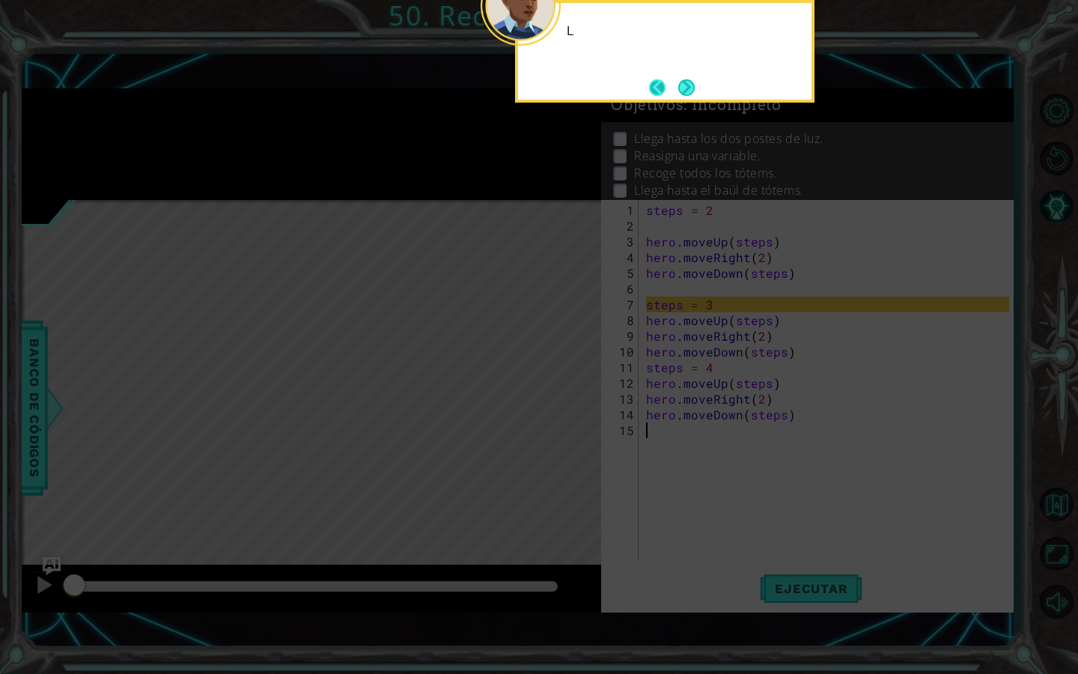
click at [675, 87] on footer at bounding box center [672, 87] width 46 height 22
click at [677, 87] on button "Next" at bounding box center [686, 87] width 19 height 19
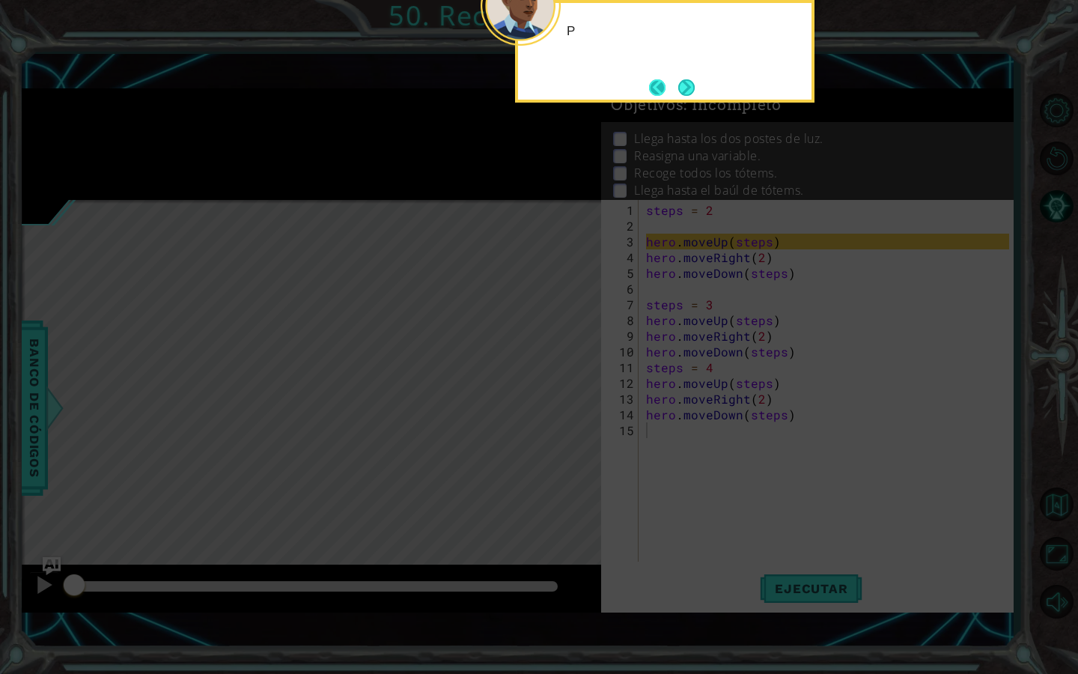
click at [676, 87] on footer at bounding box center [672, 87] width 46 height 22
click at [678, 87] on button "Next" at bounding box center [686, 87] width 17 height 17
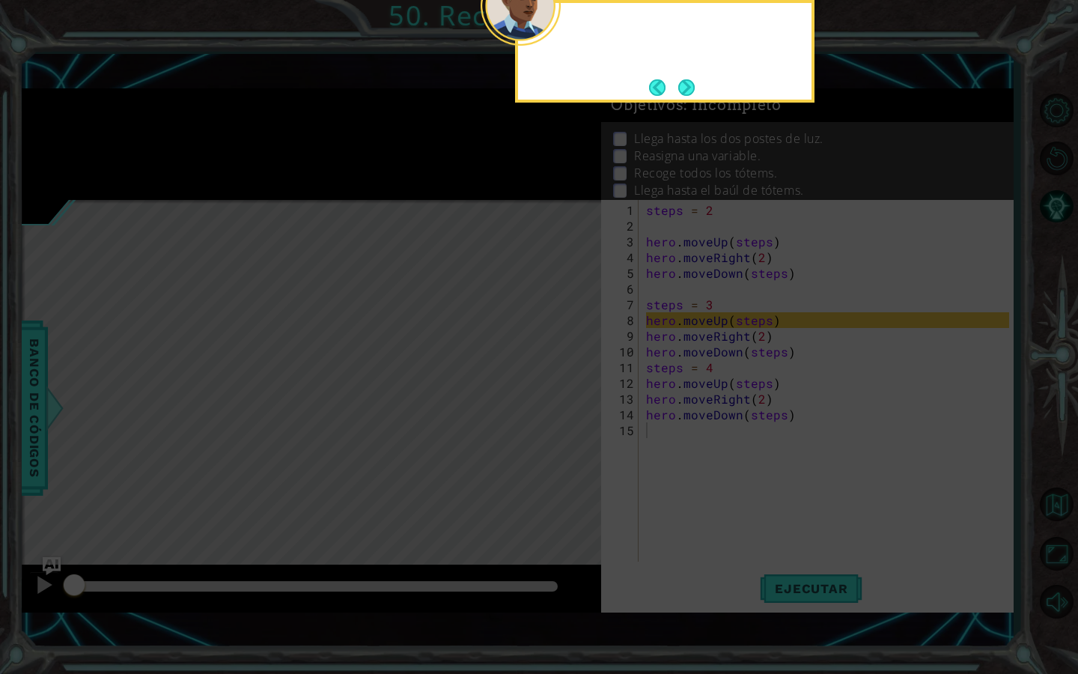
click at [676, 87] on button "Back" at bounding box center [663, 87] width 29 height 16
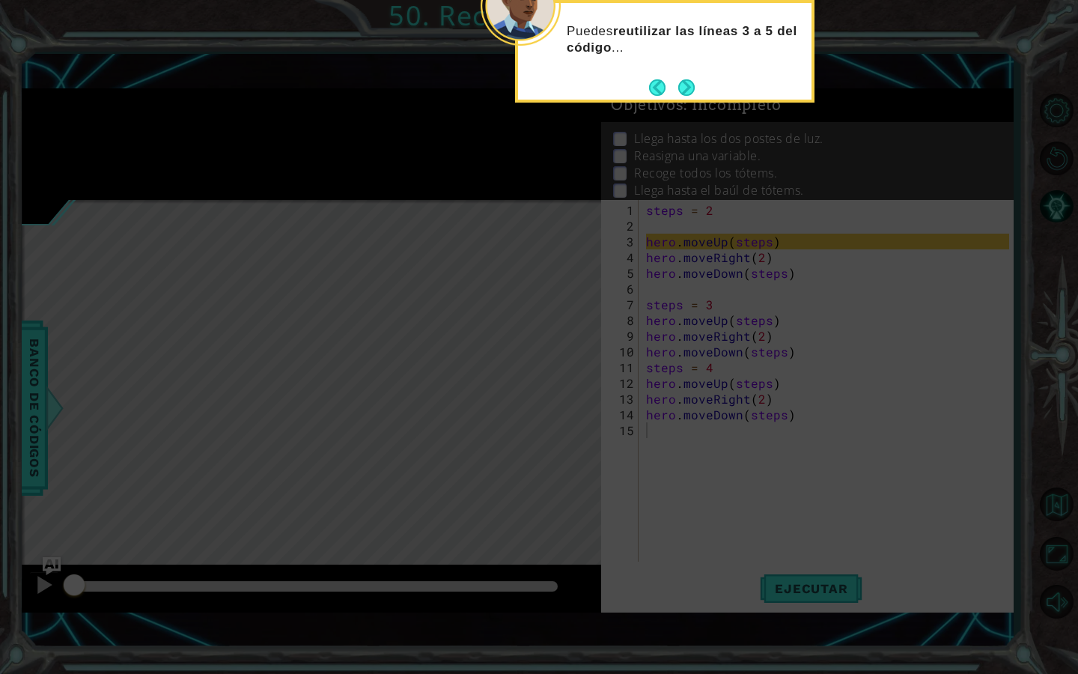
click at [676, 87] on button "Back" at bounding box center [663, 87] width 29 height 16
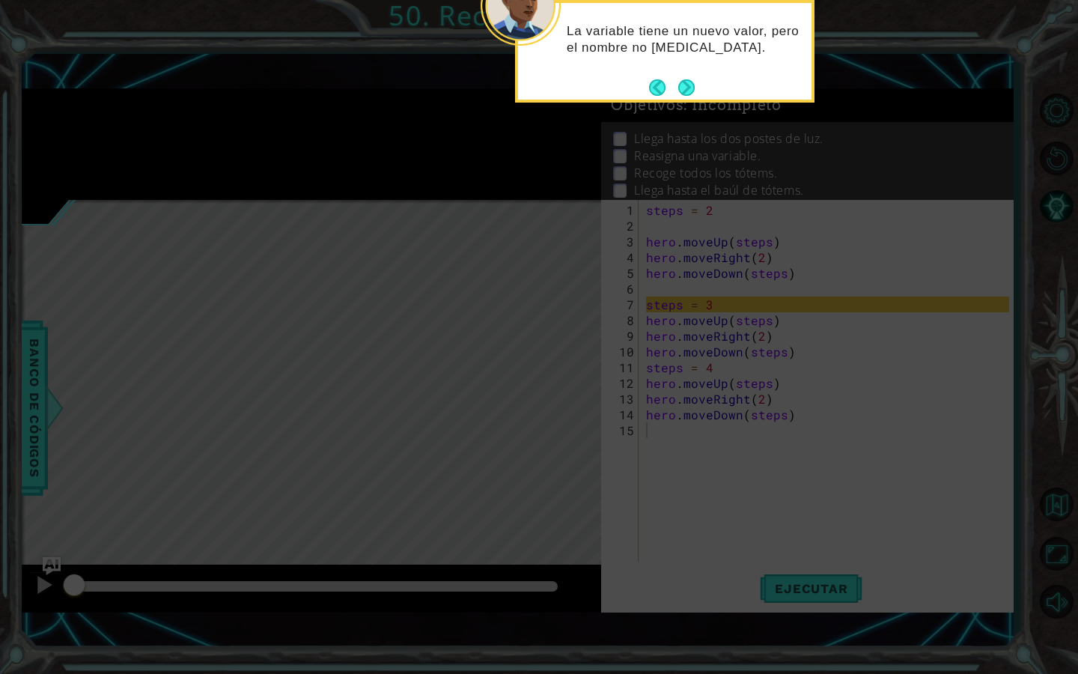
click at [676, 87] on button "Back" at bounding box center [663, 87] width 29 height 16
click at [654, 85] on button "Back" at bounding box center [663, 87] width 29 height 16
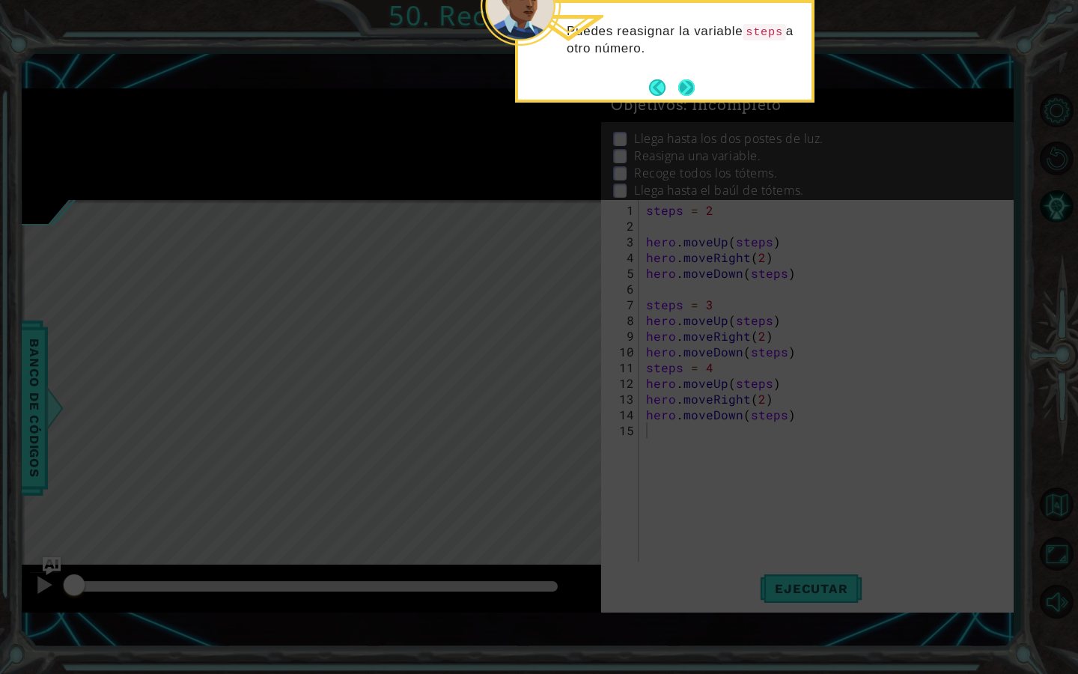
click at [678, 88] on button "Next" at bounding box center [686, 87] width 17 height 17
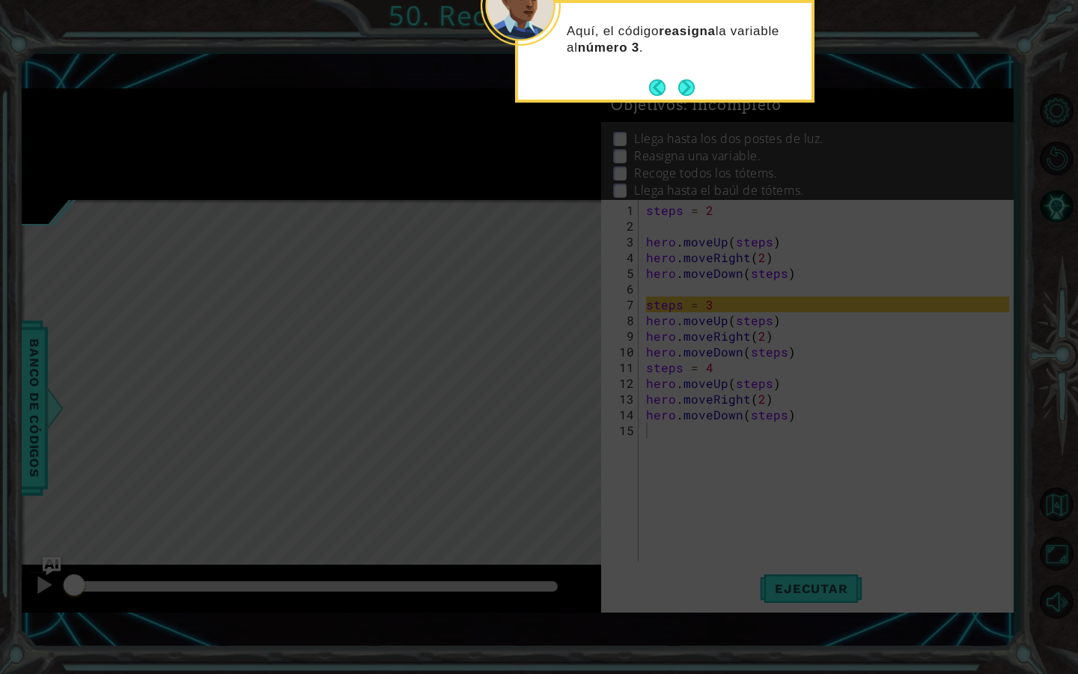
click at [678, 88] on footer at bounding box center [672, 87] width 46 height 22
click at [678, 88] on button "Next" at bounding box center [686, 87] width 16 height 16
click at [678, 88] on button "Next" at bounding box center [687, 87] width 19 height 19
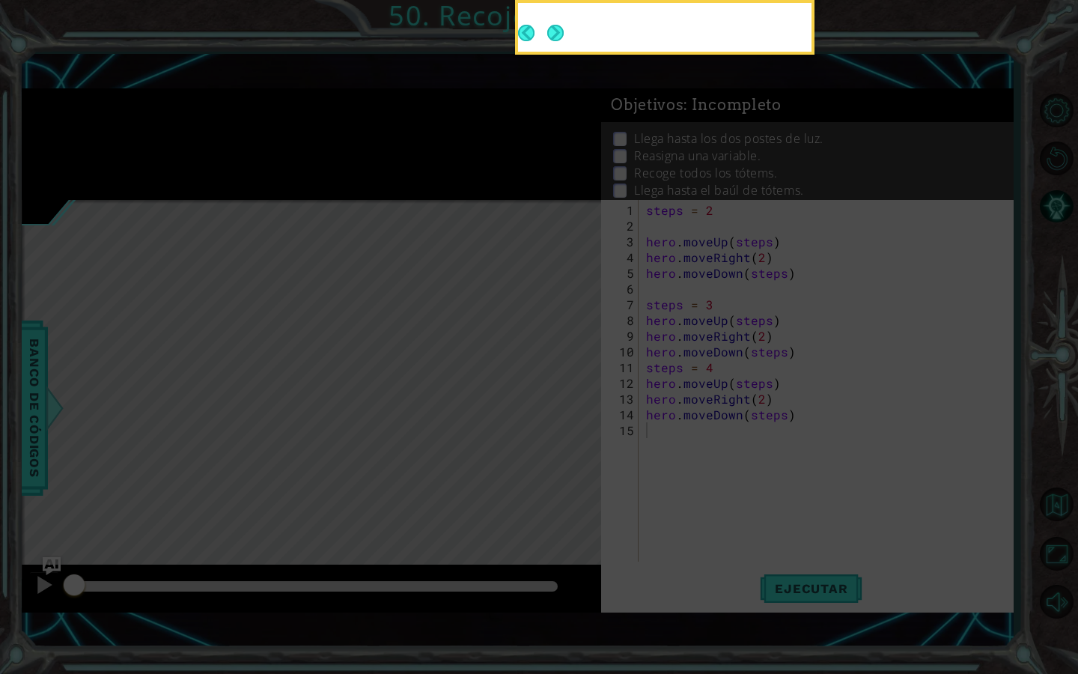
click at [547, 41] on button "Back" at bounding box center [532, 33] width 29 height 16
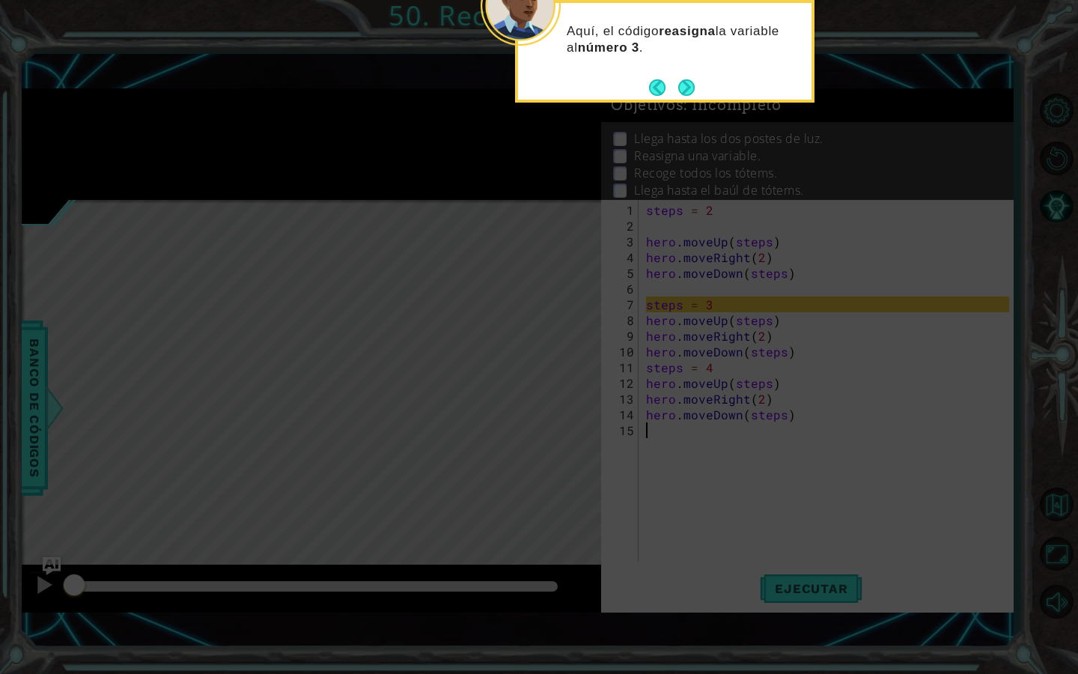
click at [678, 88] on footer at bounding box center [672, 87] width 46 height 22
click at [678, 88] on button "Next" at bounding box center [687, 88] width 18 height 18
click at [678, 88] on footer at bounding box center [672, 87] width 46 height 22
click at [678, 88] on button "Next" at bounding box center [687, 87] width 20 height 20
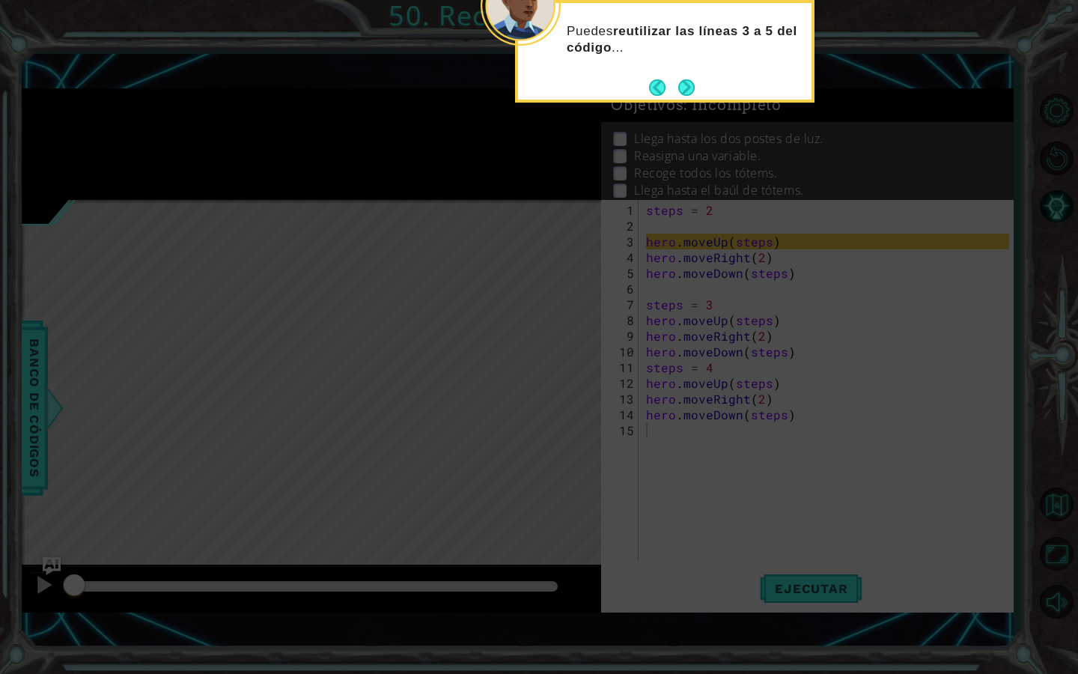
click at [678, 88] on footer at bounding box center [672, 87] width 46 height 22
click at [678, 88] on button "Next" at bounding box center [686, 87] width 17 height 17
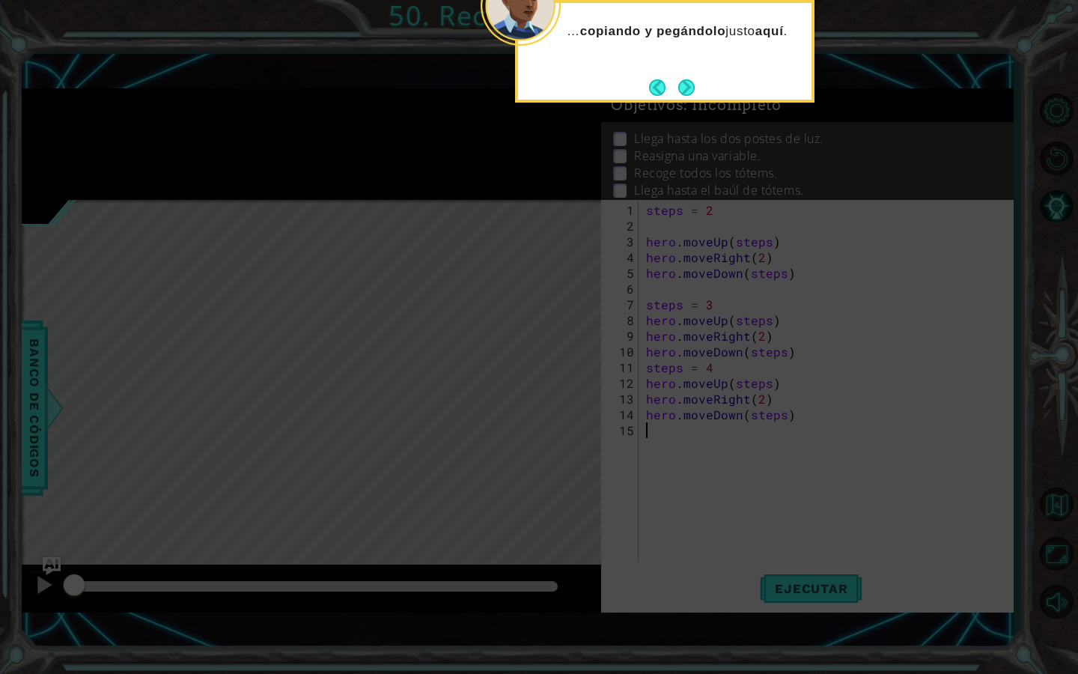
click at [678, 88] on footer at bounding box center [672, 87] width 46 height 22
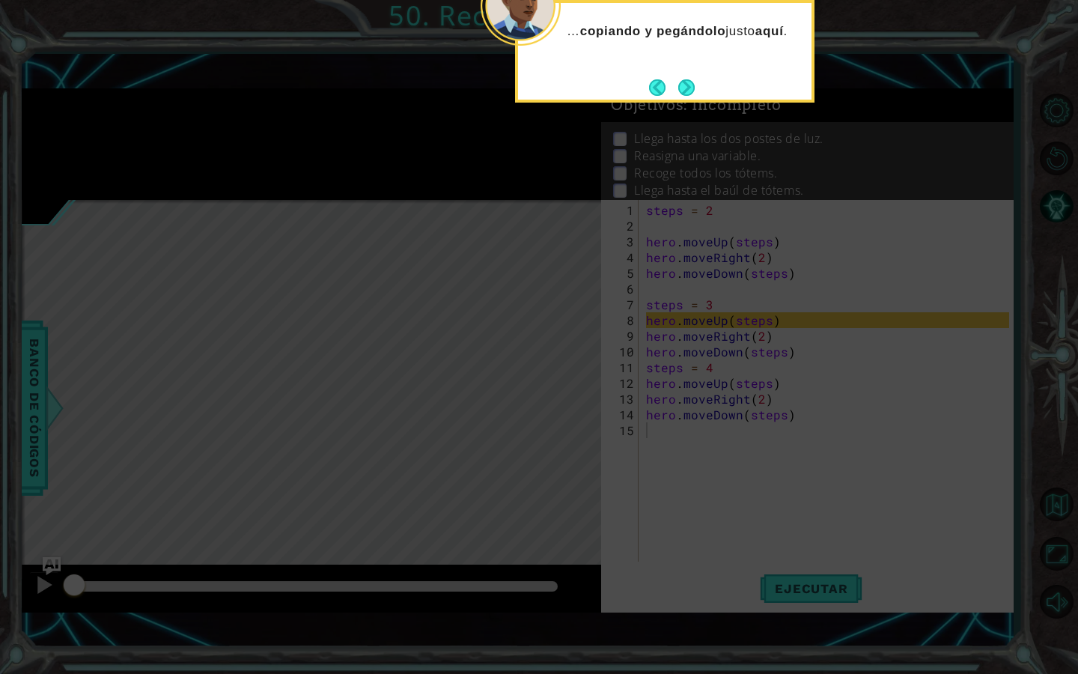
click at [678, 88] on button "Next" at bounding box center [687, 87] width 20 height 20
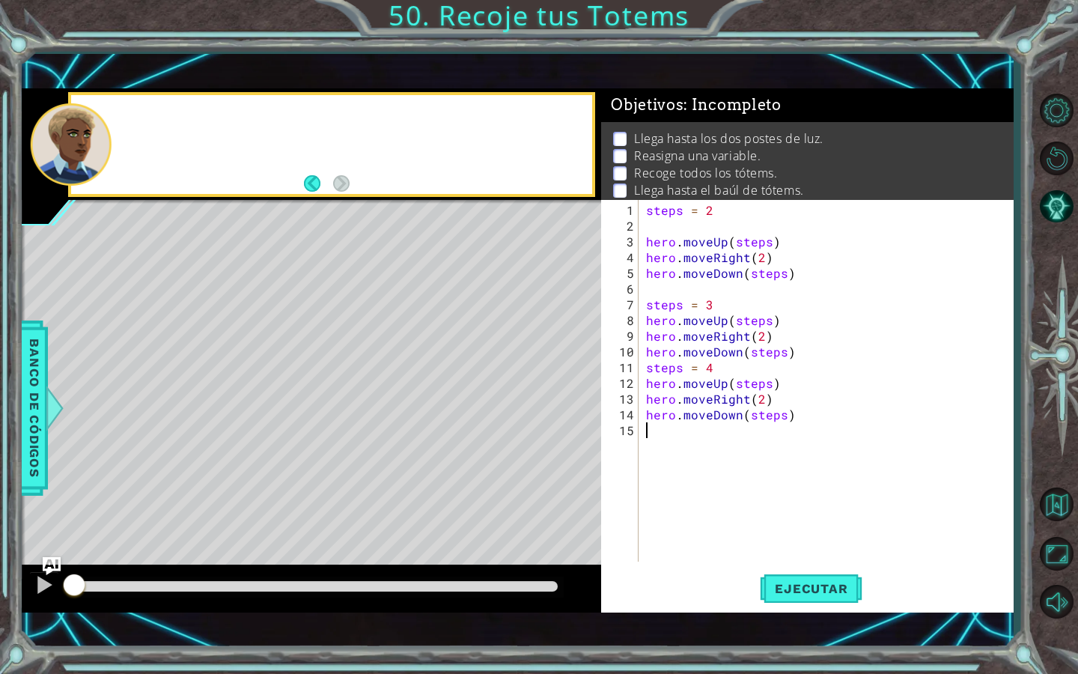
click at [678, 88] on div "Objetivos : Incompleto" at bounding box center [807, 105] width 412 height 34
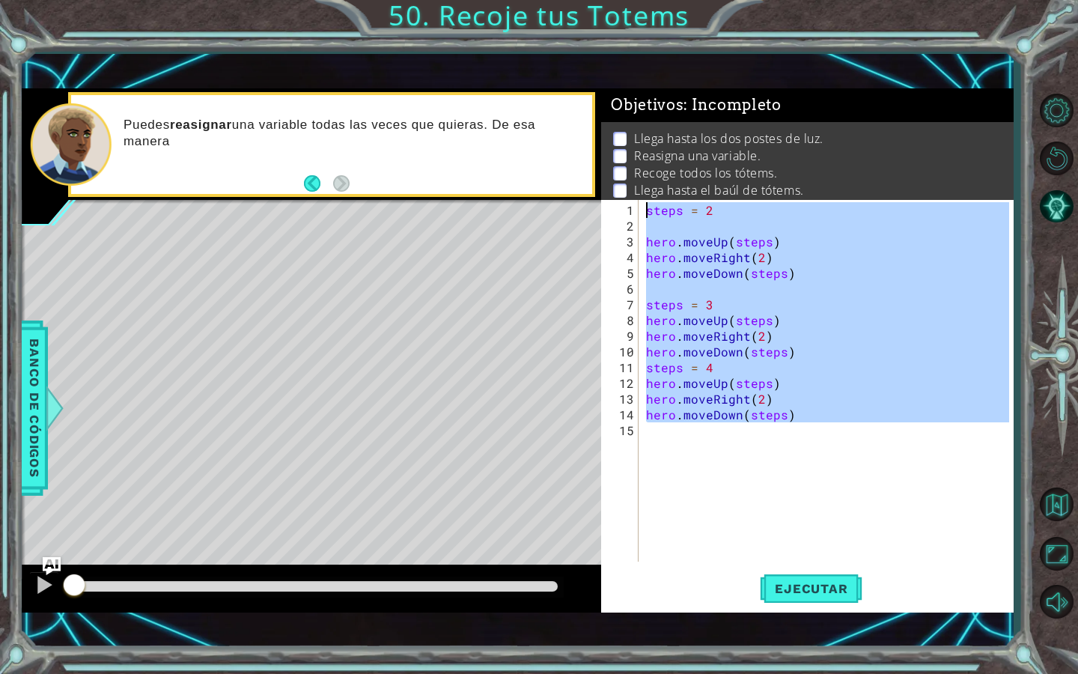
drag, startPoint x: 814, startPoint y: 434, endPoint x: 648, endPoint y: 209, distance: 279.6
click at [648, 209] on div "steps = 2 hero . moveUp ( steps ) hero . moveRight ( 2 ) hero . moveDown ( step…" at bounding box center [830, 398] width 374 height 393
click at [808, 597] on button "Ejecutar" at bounding box center [811, 588] width 103 height 41
type textarea "steps = 2"
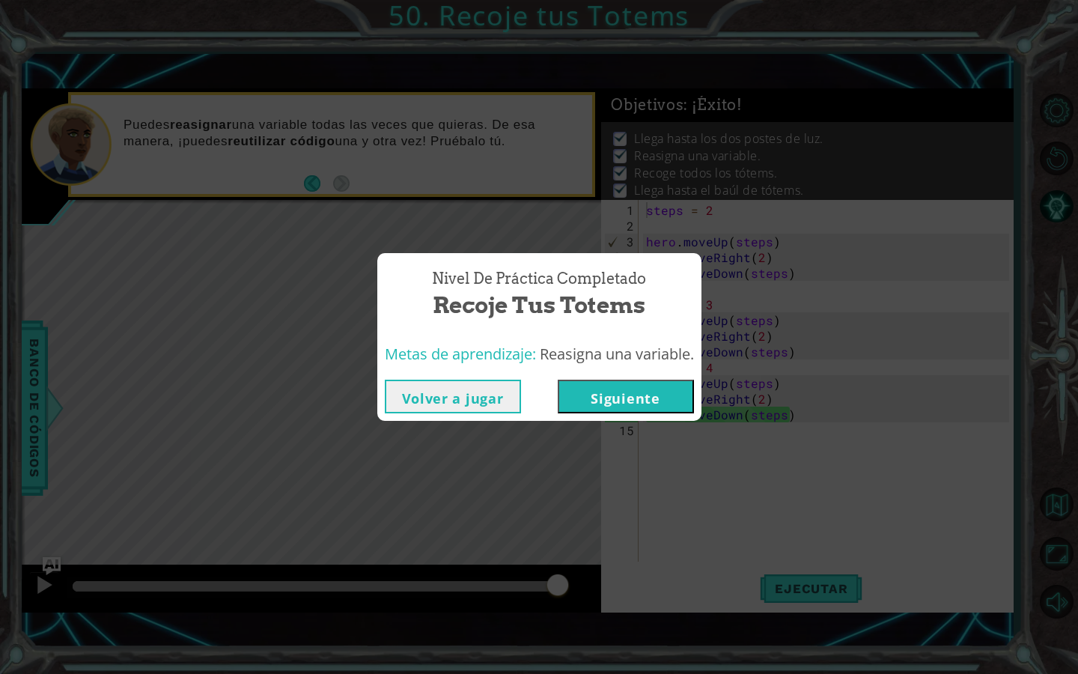
click at [458, 390] on button "Volver a jugar" at bounding box center [453, 397] width 136 height 34
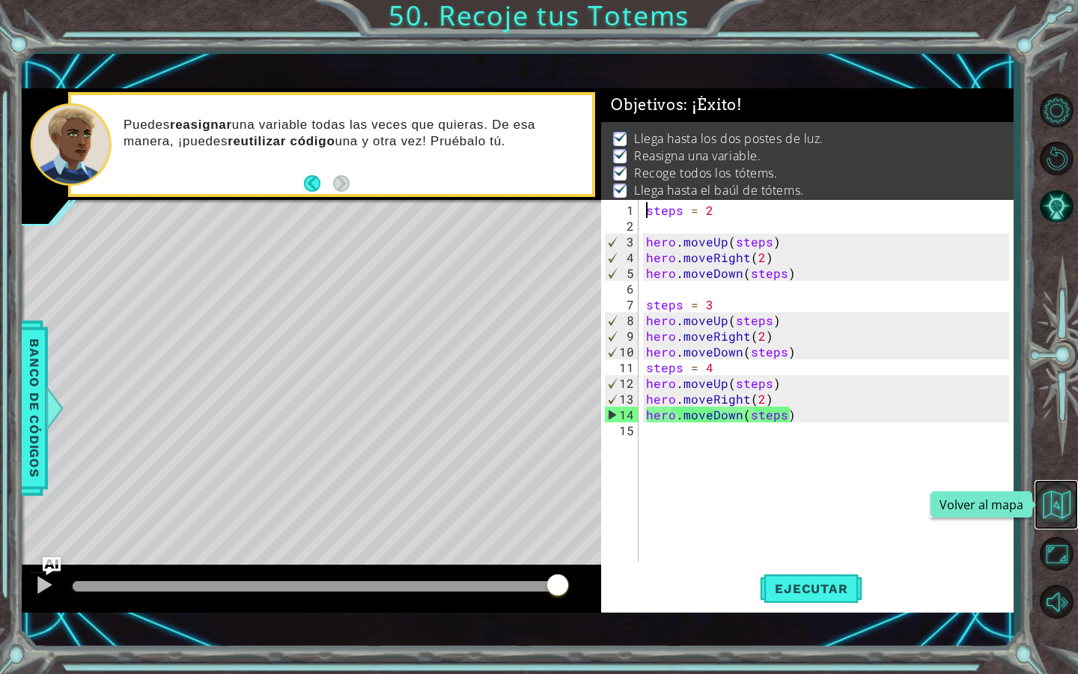
click at [1052, 509] on button "Volver al mapa" at bounding box center [1056, 503] width 43 height 43
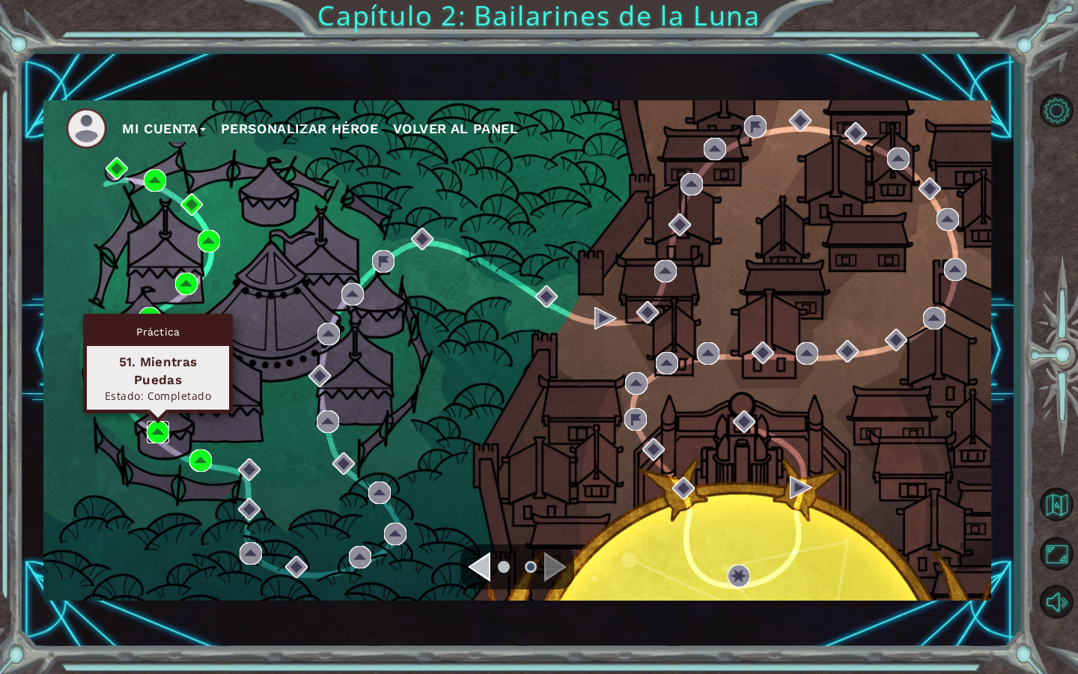
click at [157, 423] on img at bounding box center [158, 432] width 22 height 22
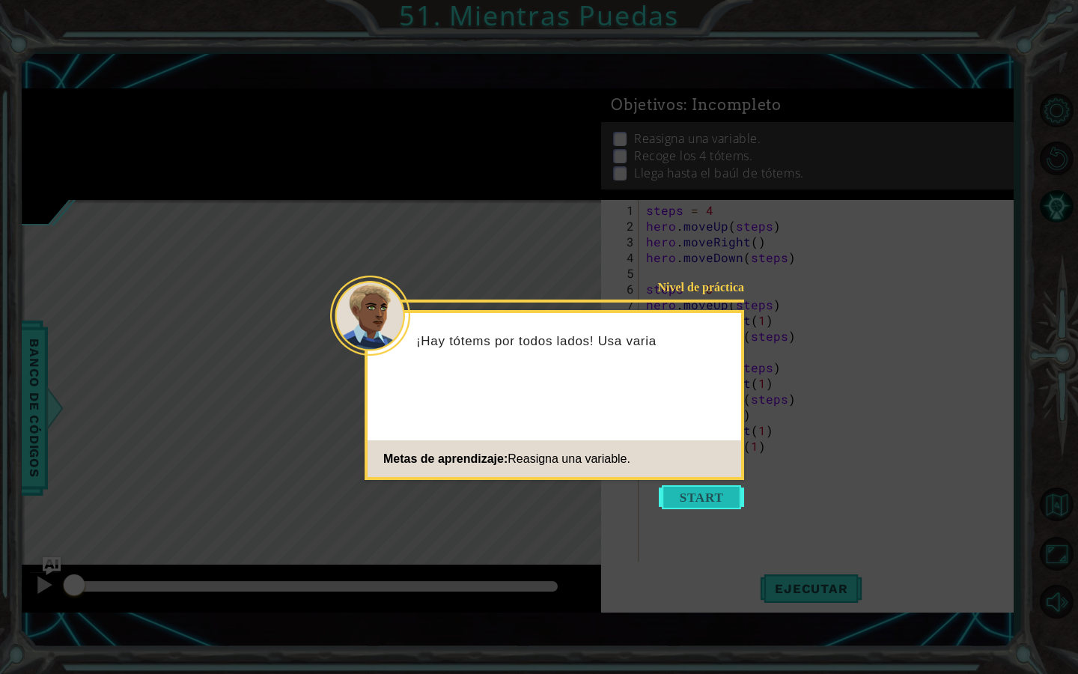
click at [708, 503] on button "Start" at bounding box center [701, 497] width 85 height 24
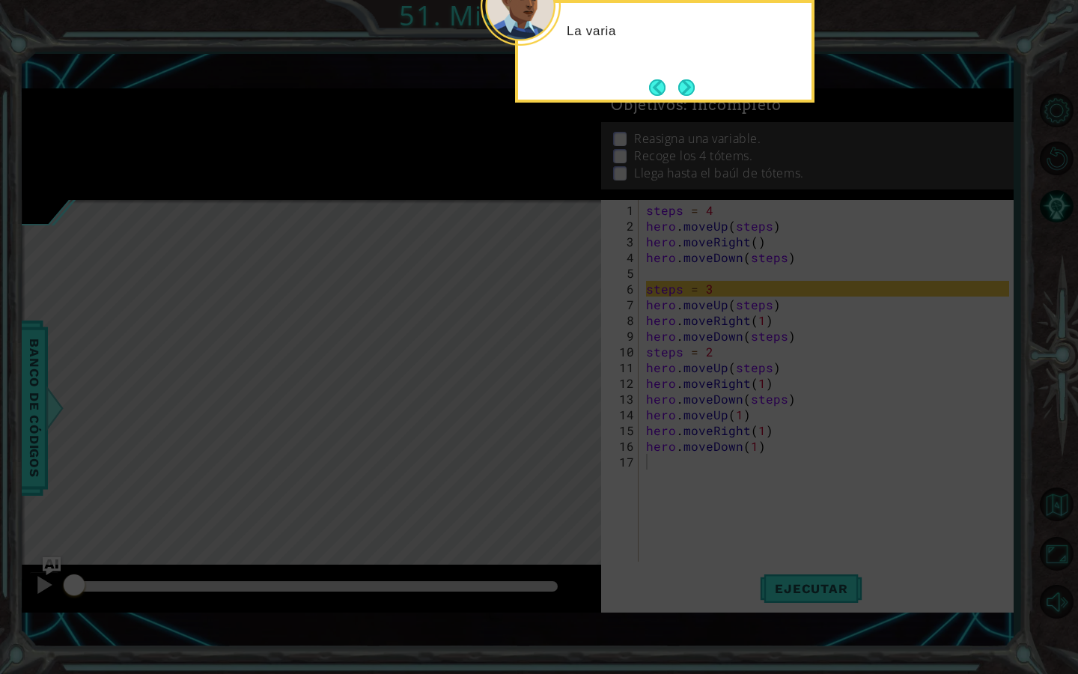
click at [708, 503] on icon at bounding box center [539, 149] width 1078 height 1050
click at [691, 85] on button "Next" at bounding box center [686, 87] width 17 height 17
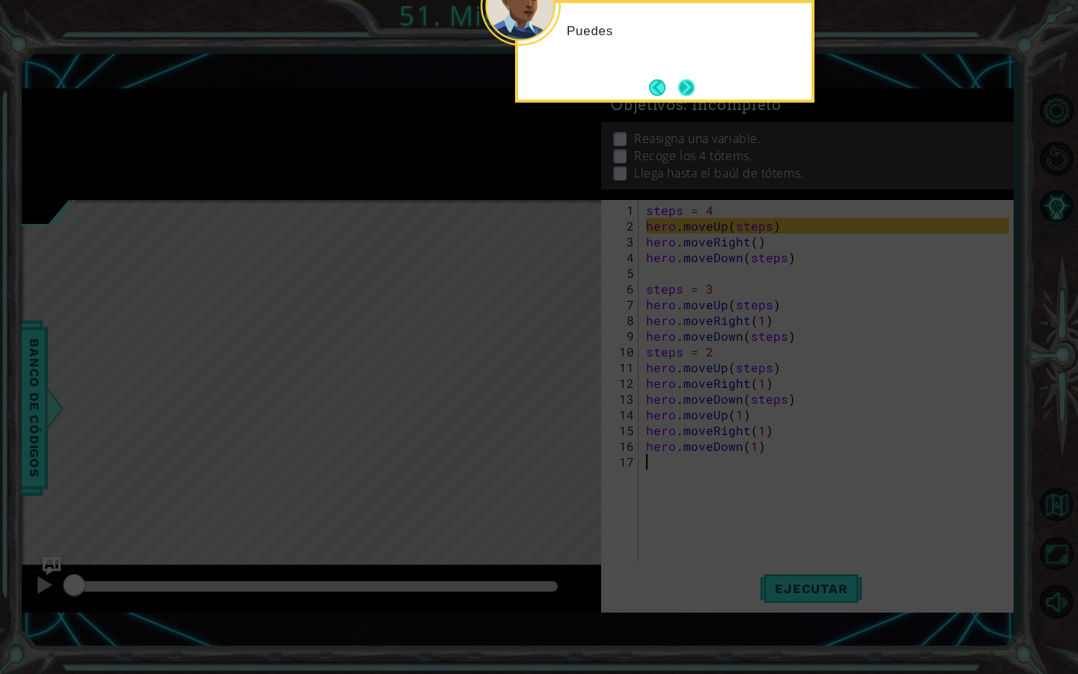
click at [678, 89] on button "Next" at bounding box center [686, 87] width 17 height 17
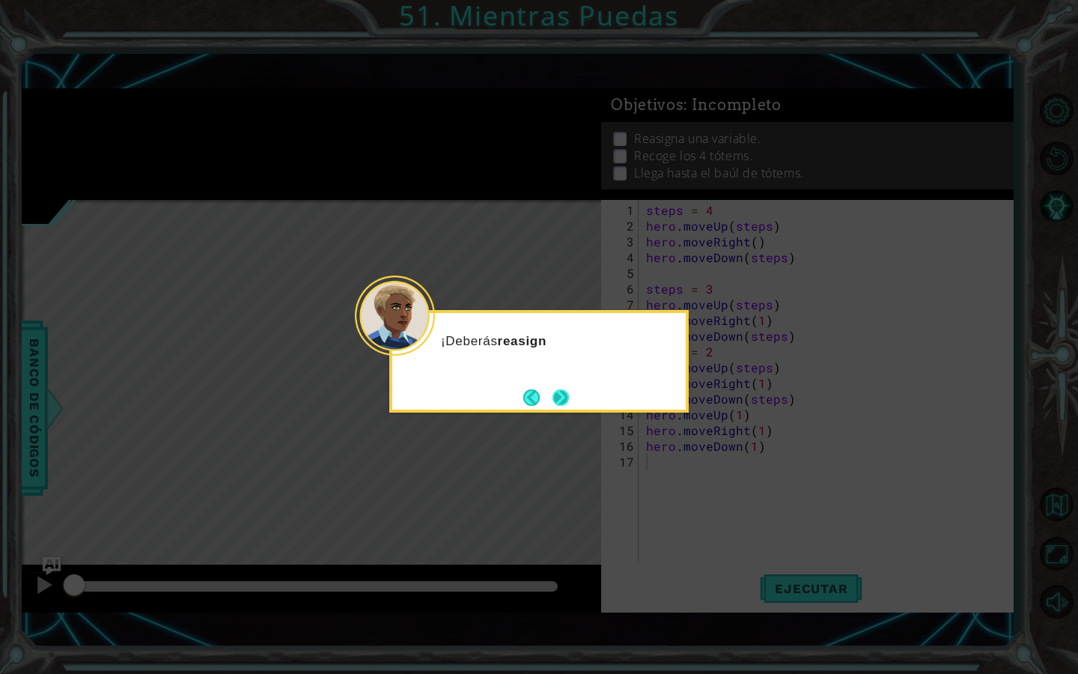
click at [560, 402] on button "Next" at bounding box center [561, 397] width 16 height 16
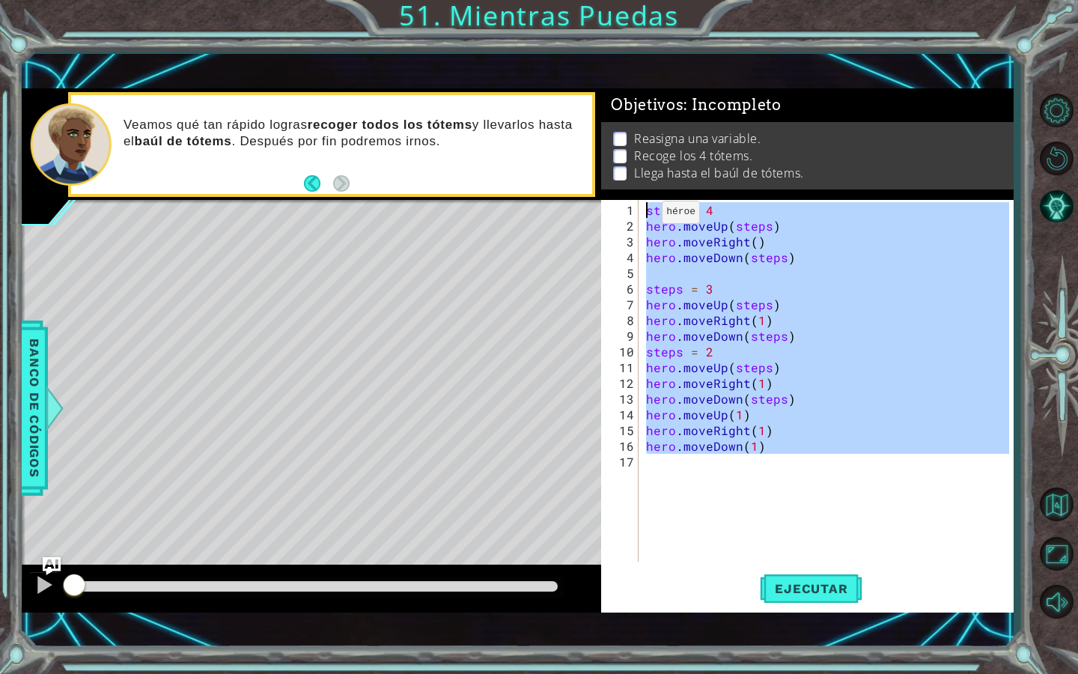
drag, startPoint x: 795, startPoint y: 458, endPoint x: 592, endPoint y: 171, distance: 351.8
click at [592, 171] on div "1 ההההההההההההההההההההההההההההההההההההההההההההההההההההההההההההההההההההההההההההה…" at bounding box center [518, 349] width 992 height 523
click at [775, 580] on button "Ejecutar" at bounding box center [811, 588] width 103 height 41
type textarea "steps = 4"
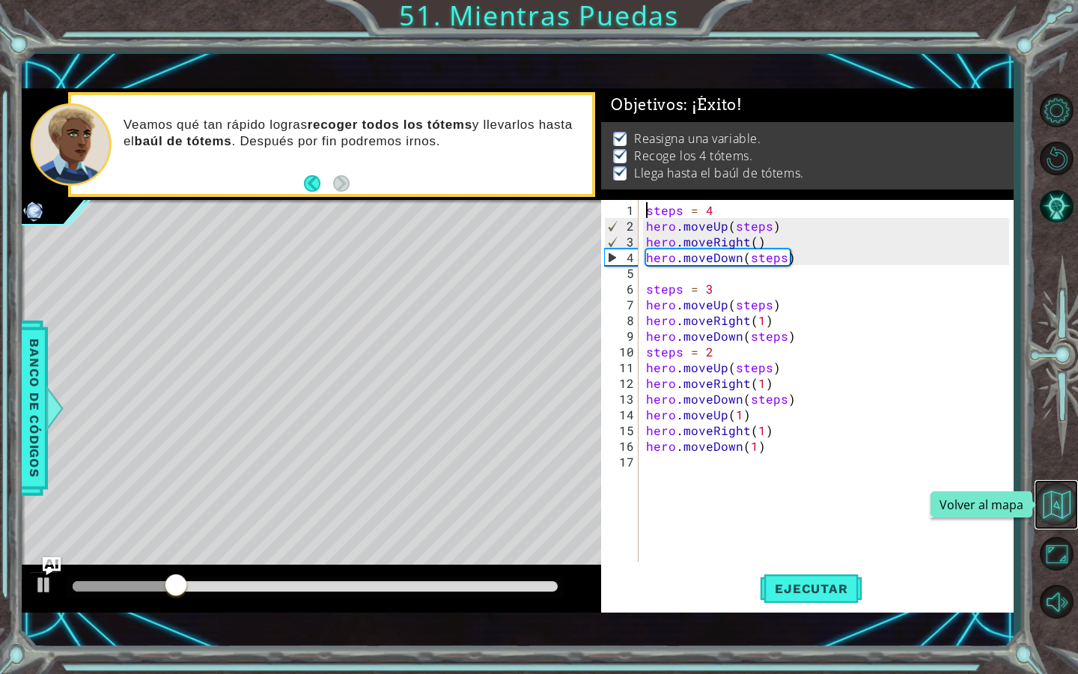
click at [1056, 512] on button "Volver al mapa" at bounding box center [1056, 503] width 43 height 43
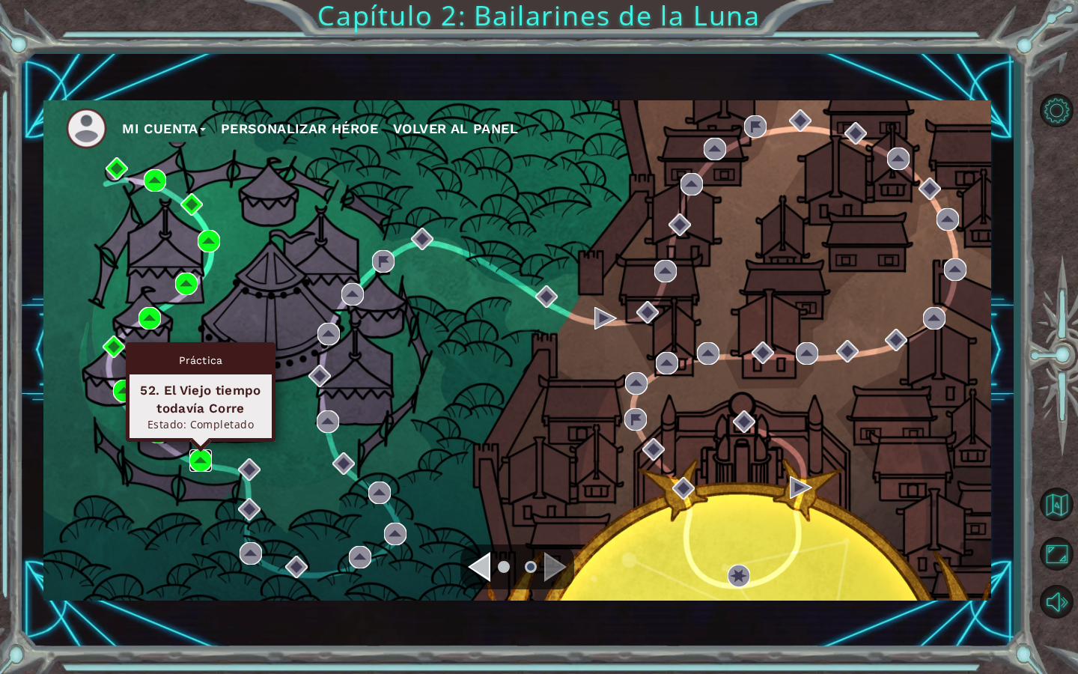
click at [204, 454] on img at bounding box center [200, 460] width 22 height 22
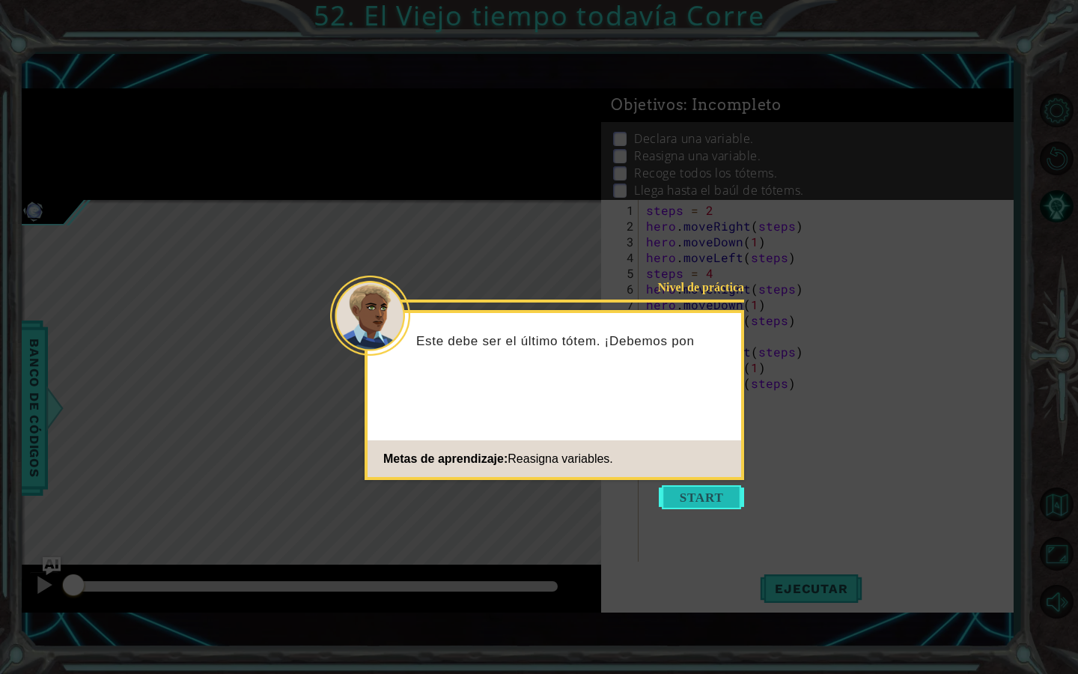
click at [663, 489] on button "Start" at bounding box center [701, 497] width 85 height 24
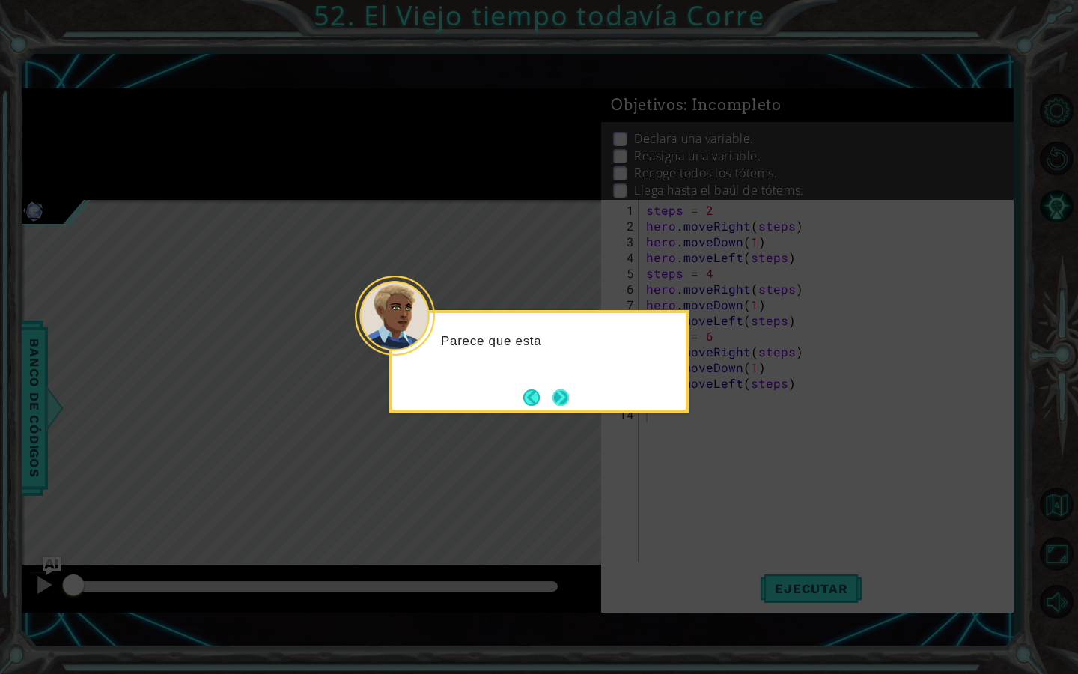
click at [560, 390] on button "Next" at bounding box center [561, 397] width 17 height 17
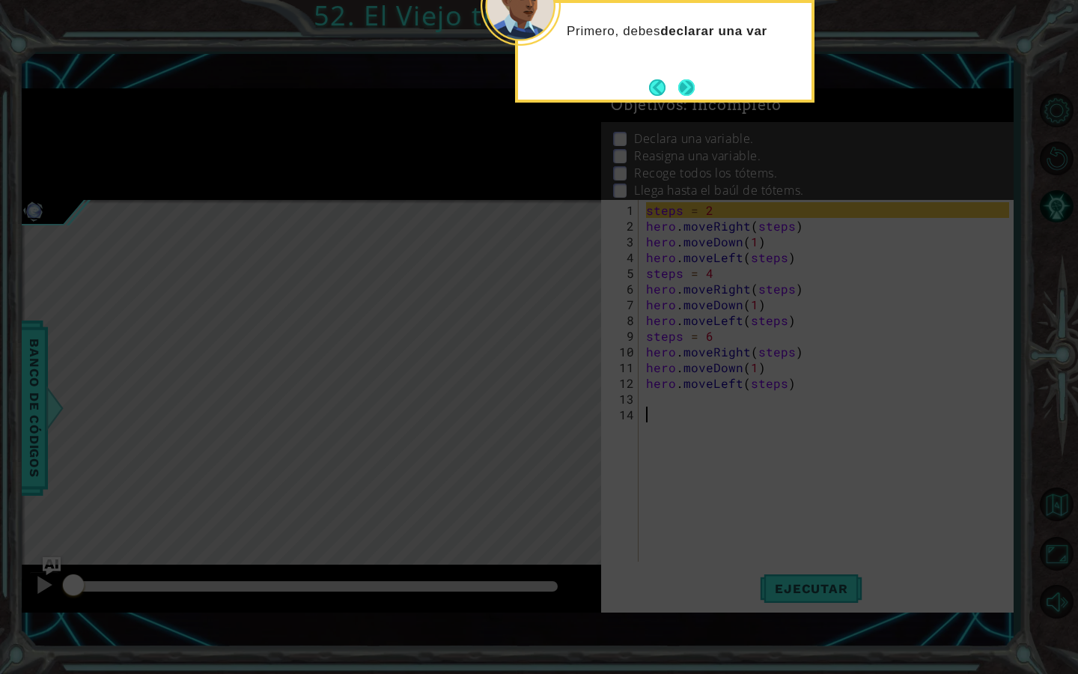
click at [684, 89] on button "Next" at bounding box center [686, 87] width 17 height 17
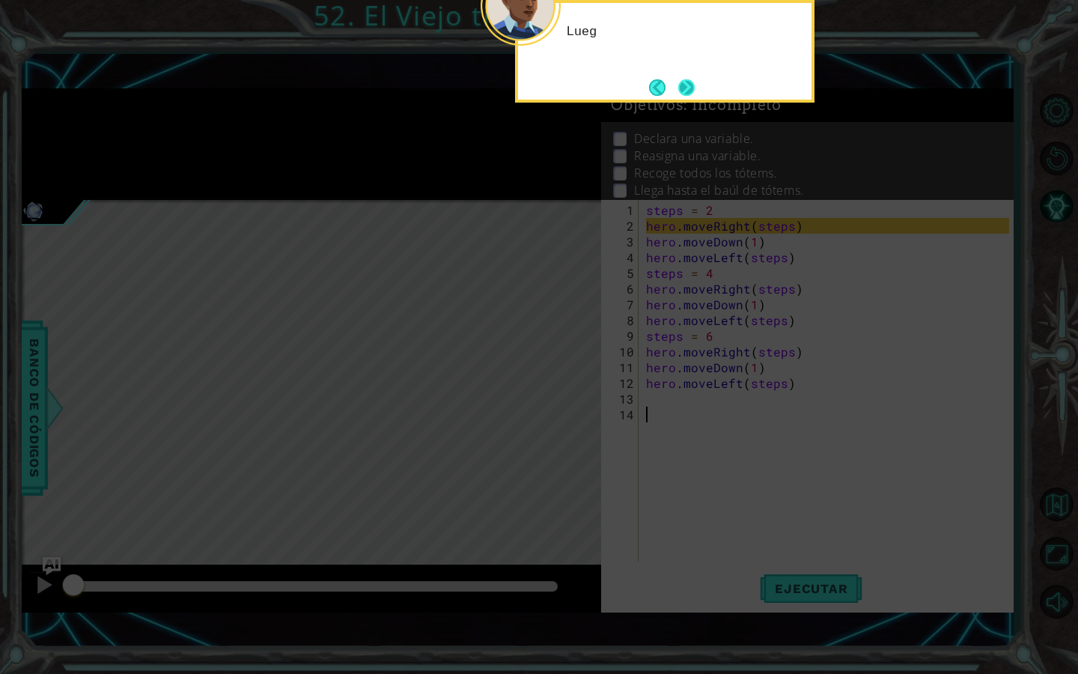
click at [686, 91] on button "Next" at bounding box center [687, 87] width 20 height 20
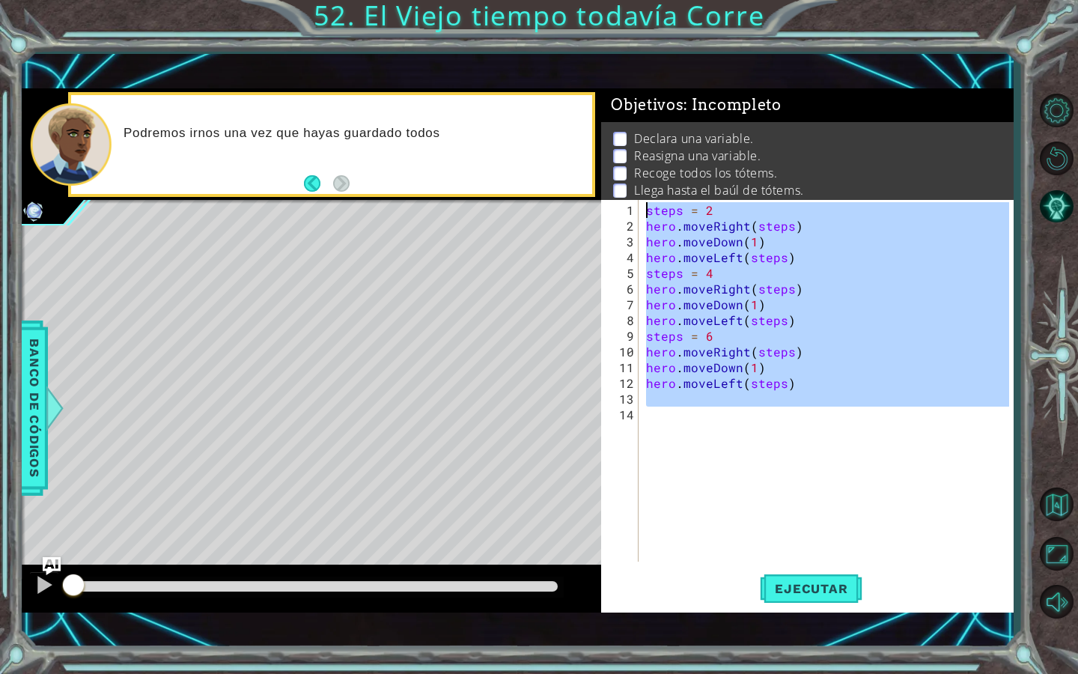
drag, startPoint x: 812, startPoint y: 408, endPoint x: 619, endPoint y: 180, distance: 299.1
click at [618, 180] on div "Objetivos : Incompleto Declara una variable. Reasigna una variable. Recoge todo…" at bounding box center [807, 349] width 412 height 523
type textarea "steps = 2 hero.moveRight(steps)"
